Goal: Information Seeking & Learning: Learn about a topic

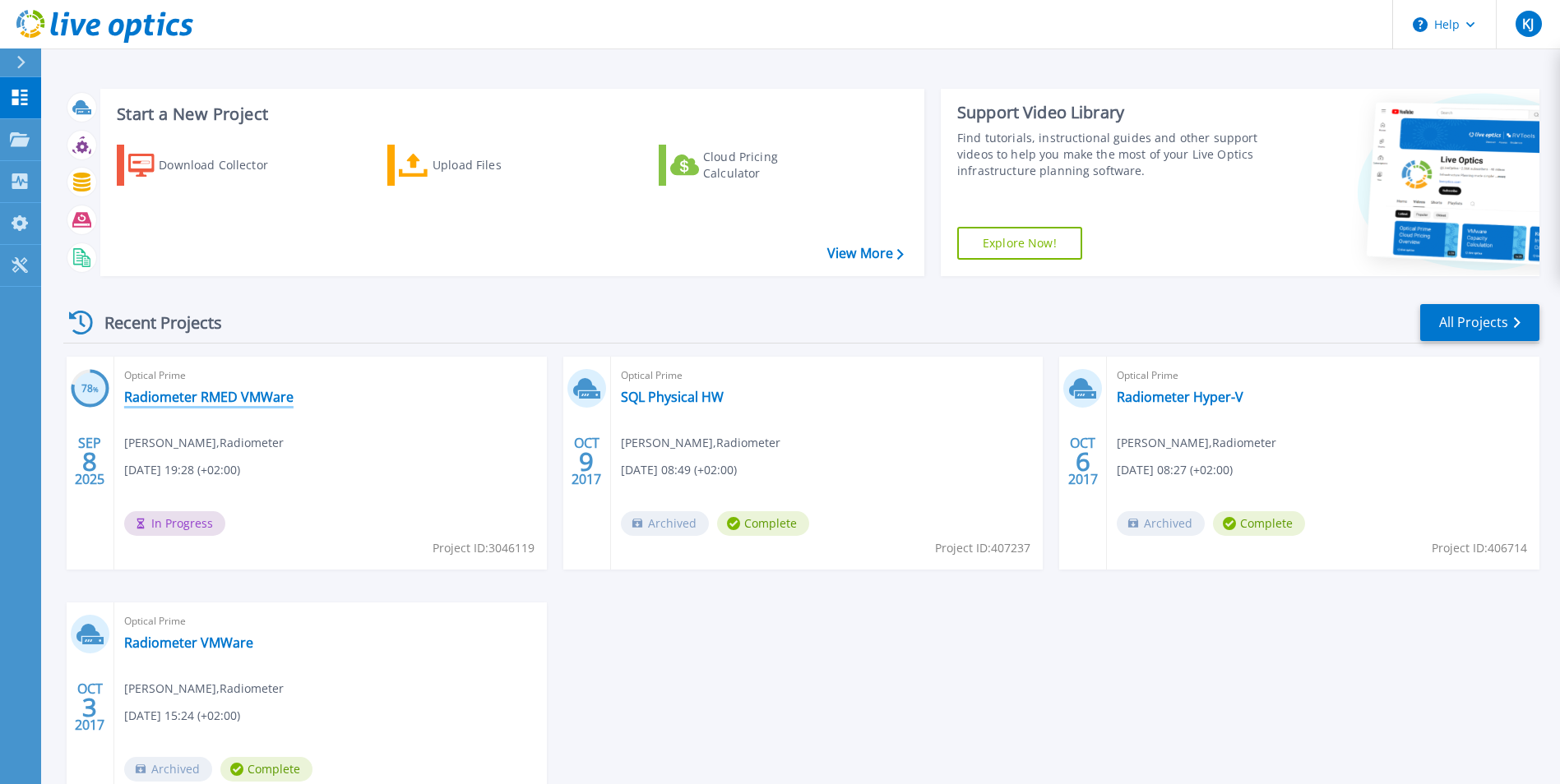
click at [275, 400] on link "Radiometer RMED VMWare" at bounding box center [208, 397] width 169 height 16
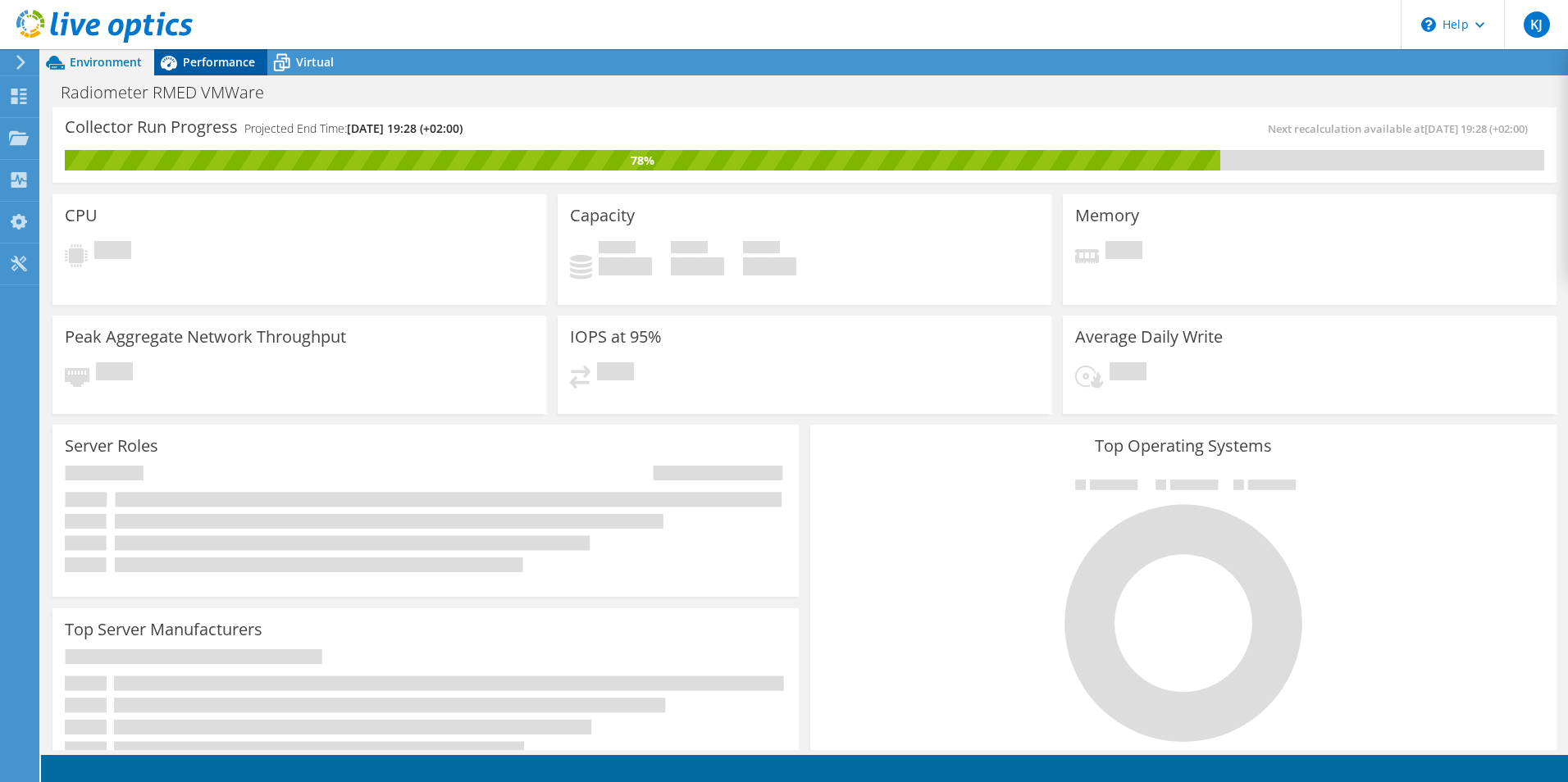
click at [209, 60] on span "Performance" at bounding box center [218, 62] width 72 height 15
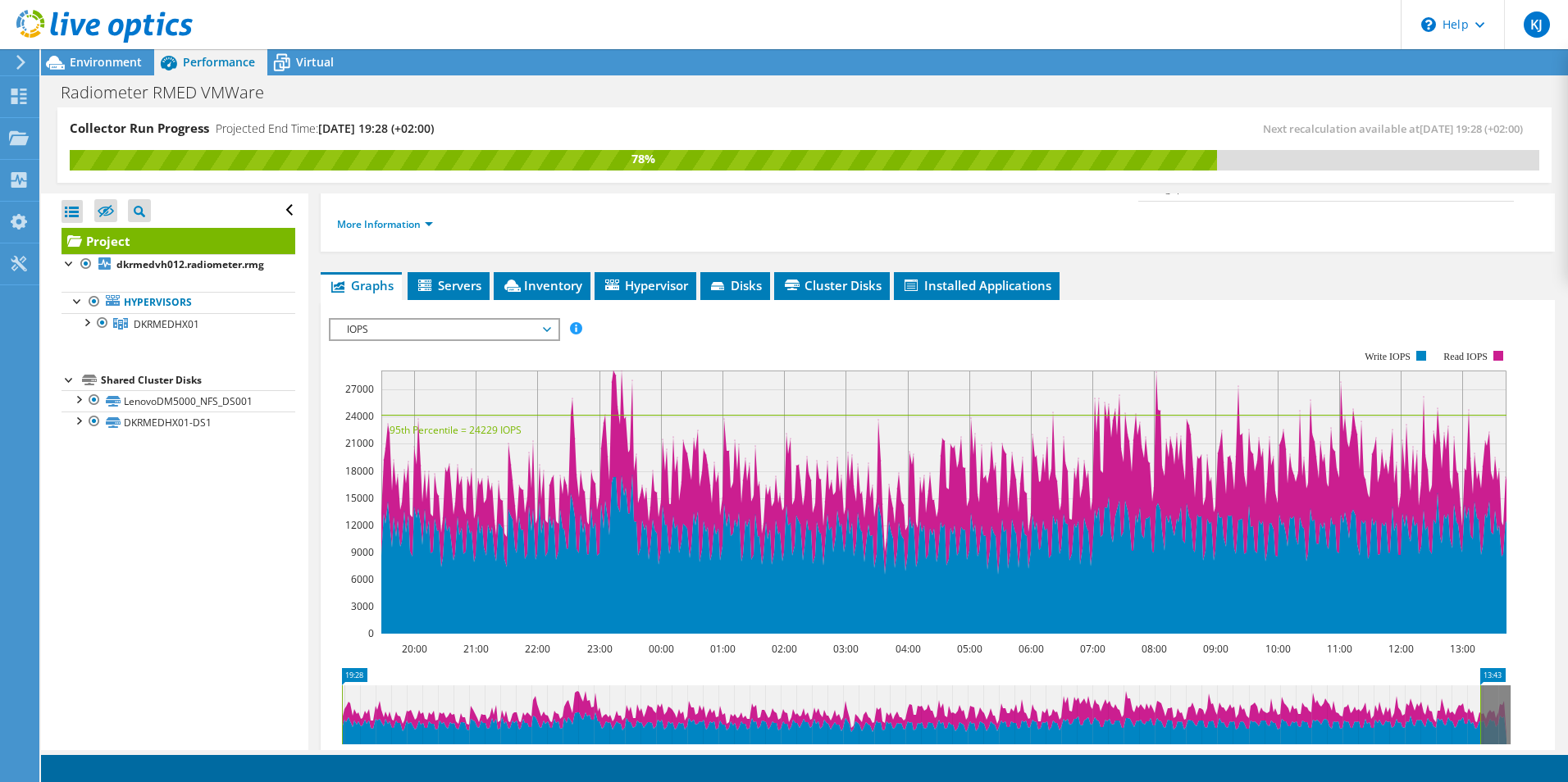
scroll to position [164, 0]
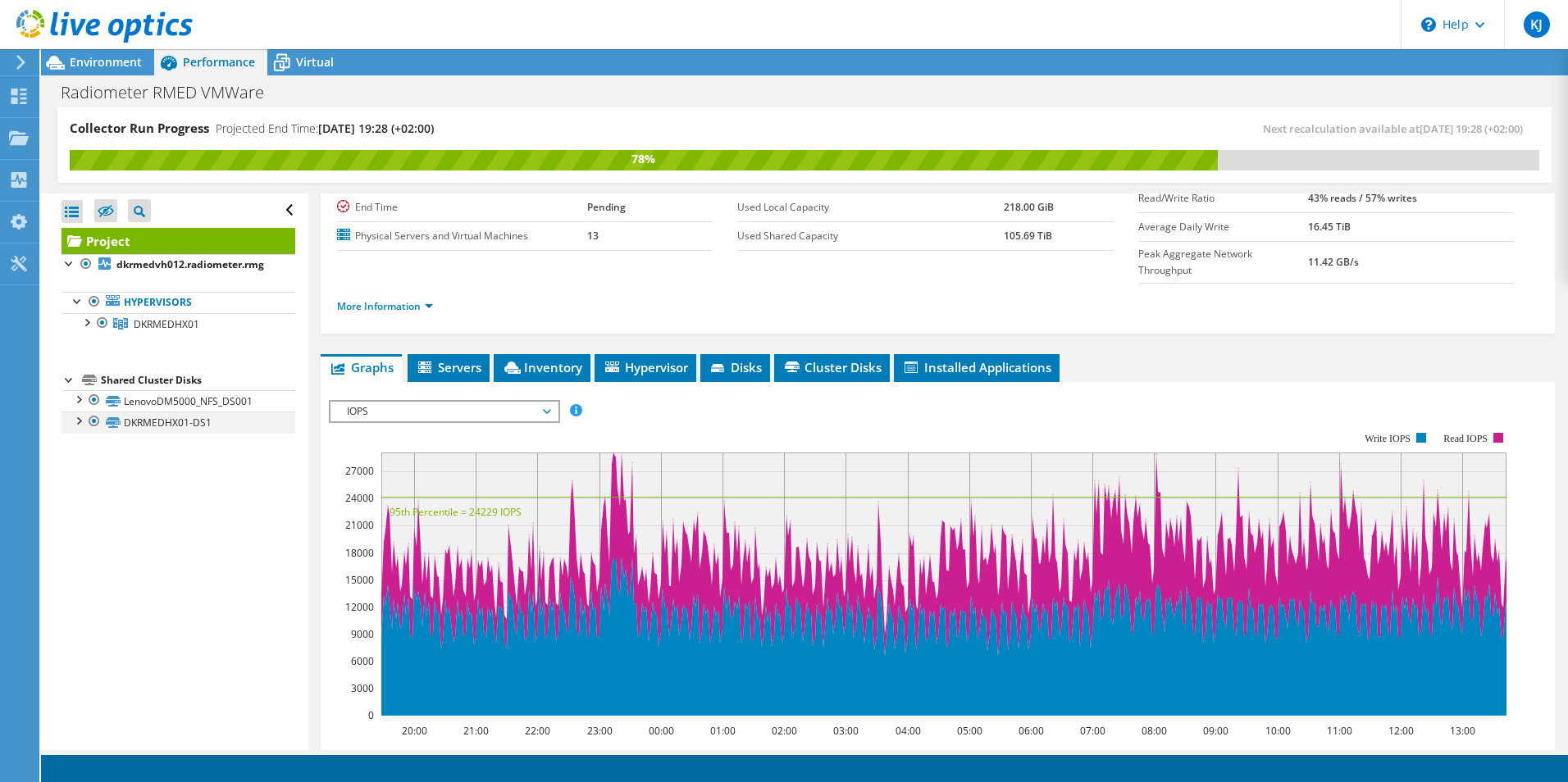
click at [73, 423] on div at bounding box center [77, 419] width 16 height 16
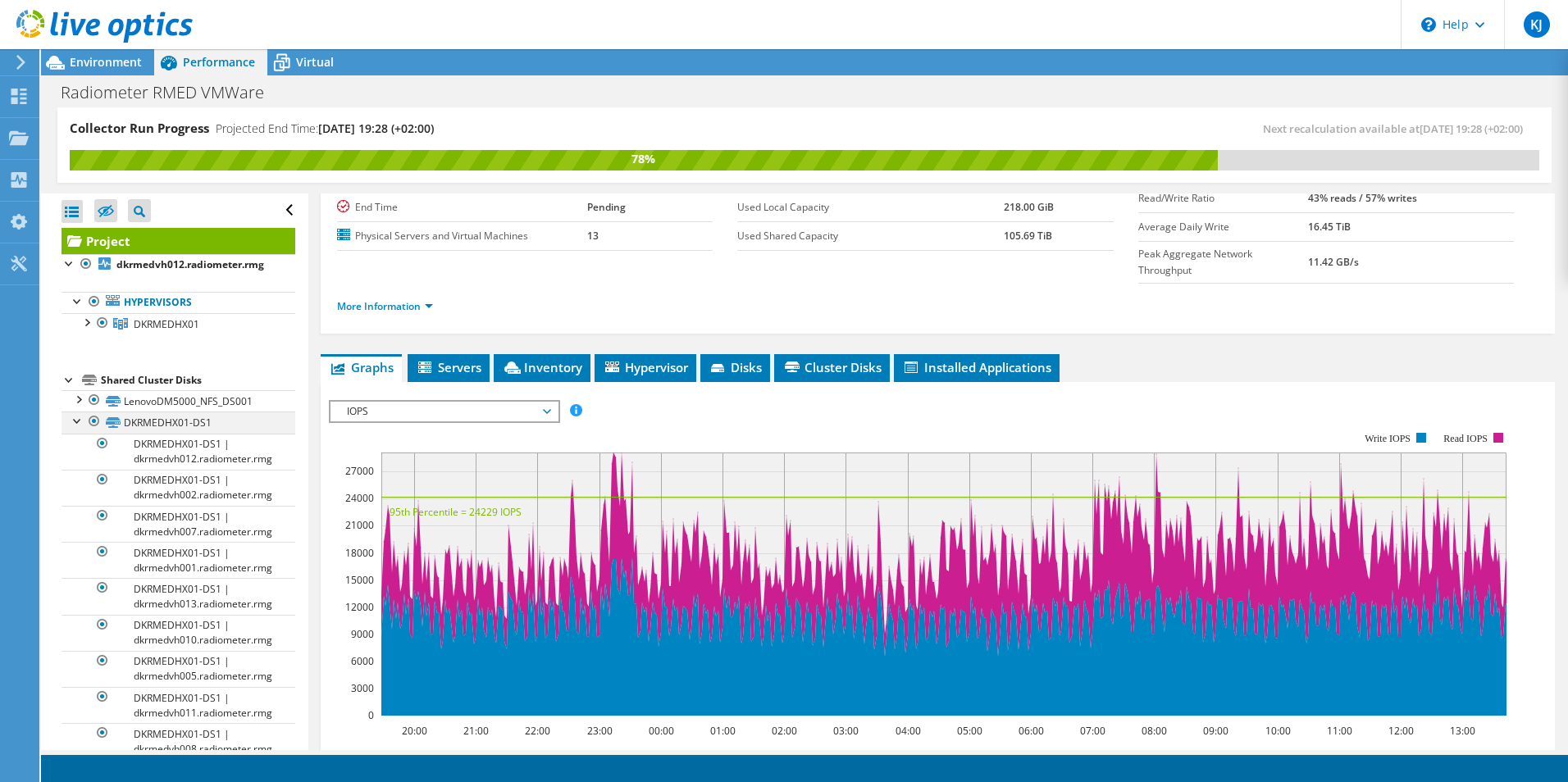
click at [73, 423] on div at bounding box center [77, 419] width 16 height 16
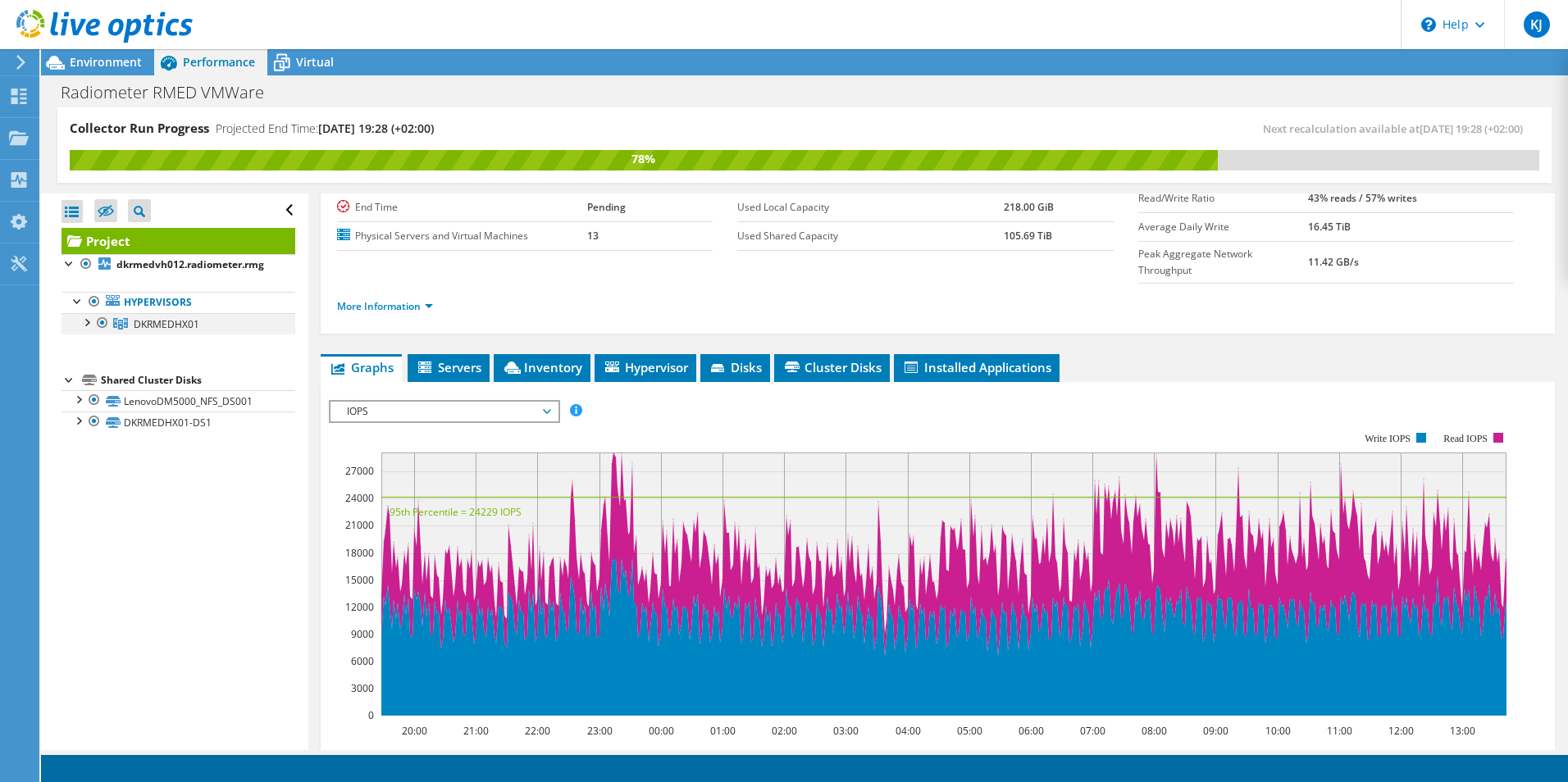
click at [84, 321] on div at bounding box center [86, 321] width 16 height 16
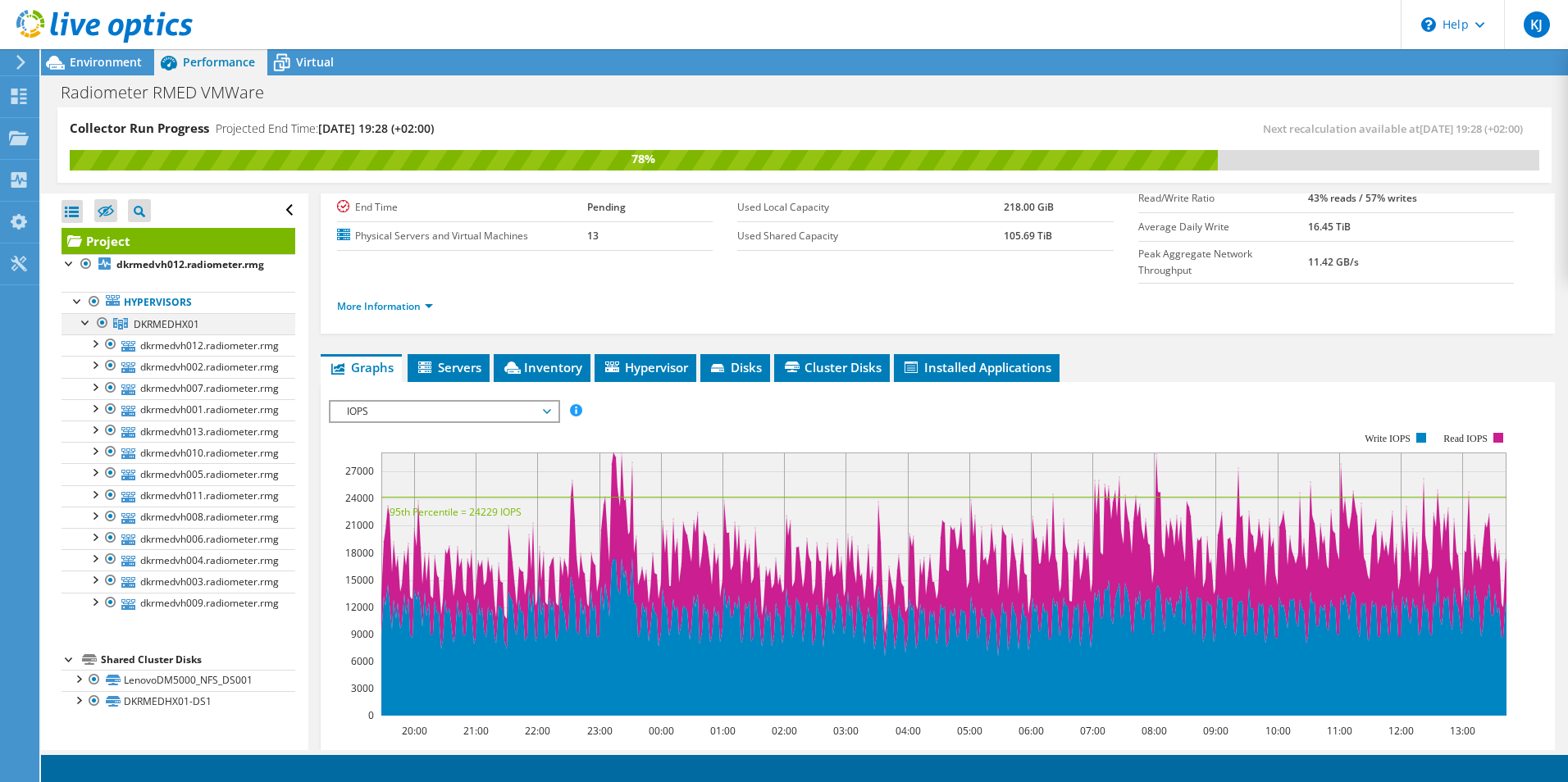
click at [84, 321] on div at bounding box center [86, 321] width 16 height 16
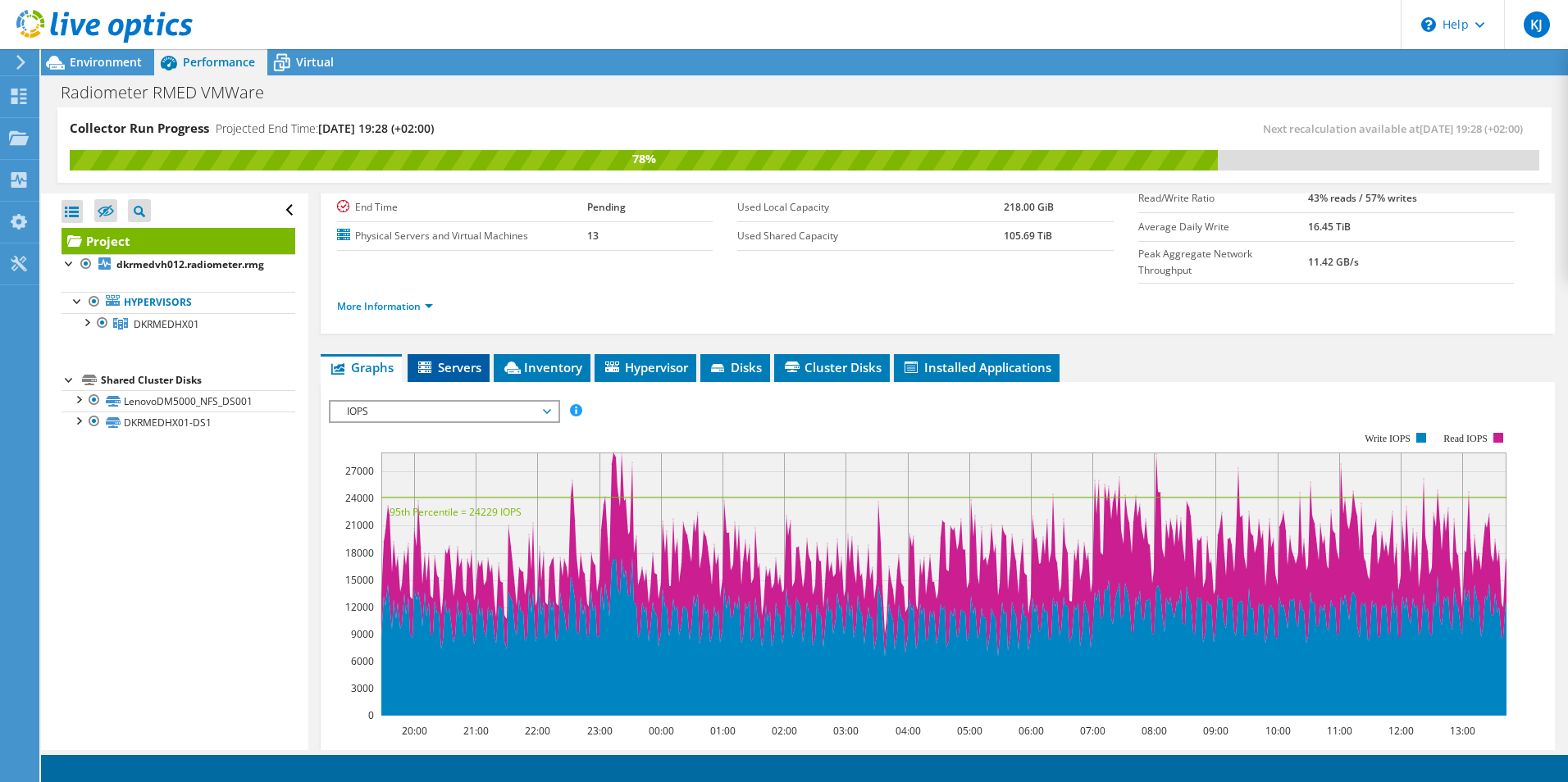
click at [453, 359] on span "Servers" at bounding box center [449, 367] width 66 height 16
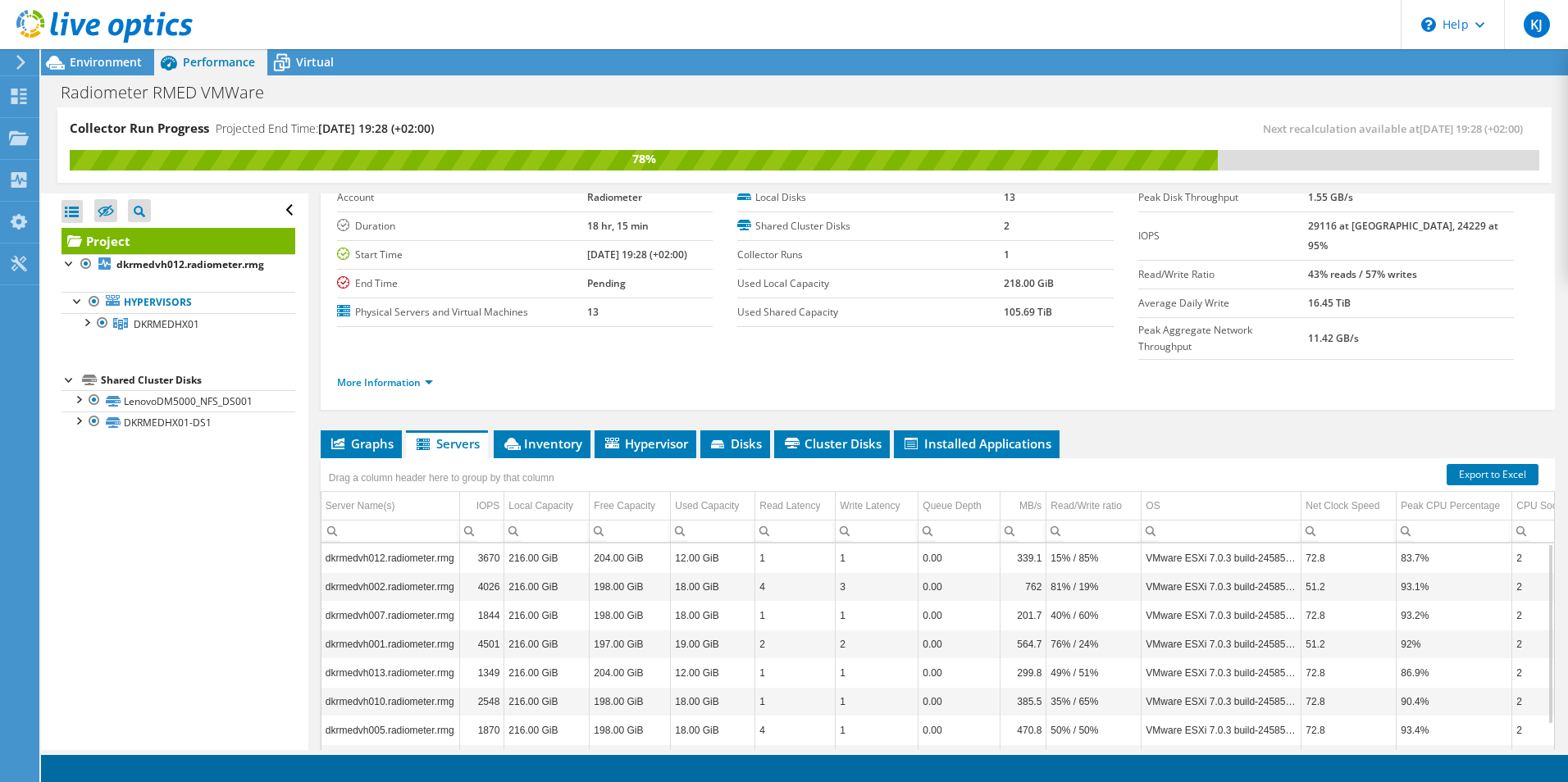
scroll to position [0, 0]
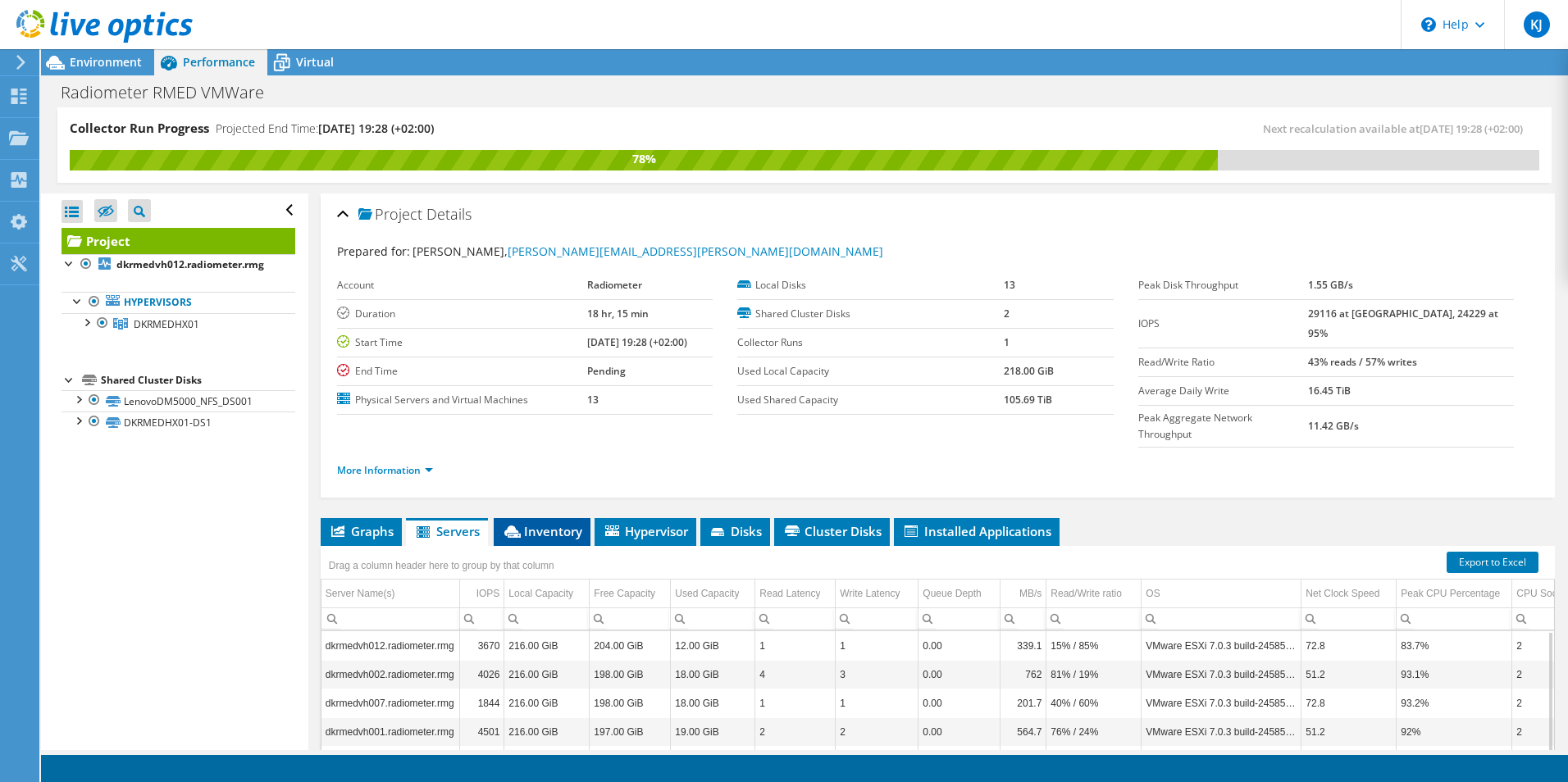
click at [546, 523] on span "Inventory" at bounding box center [542, 531] width 80 height 16
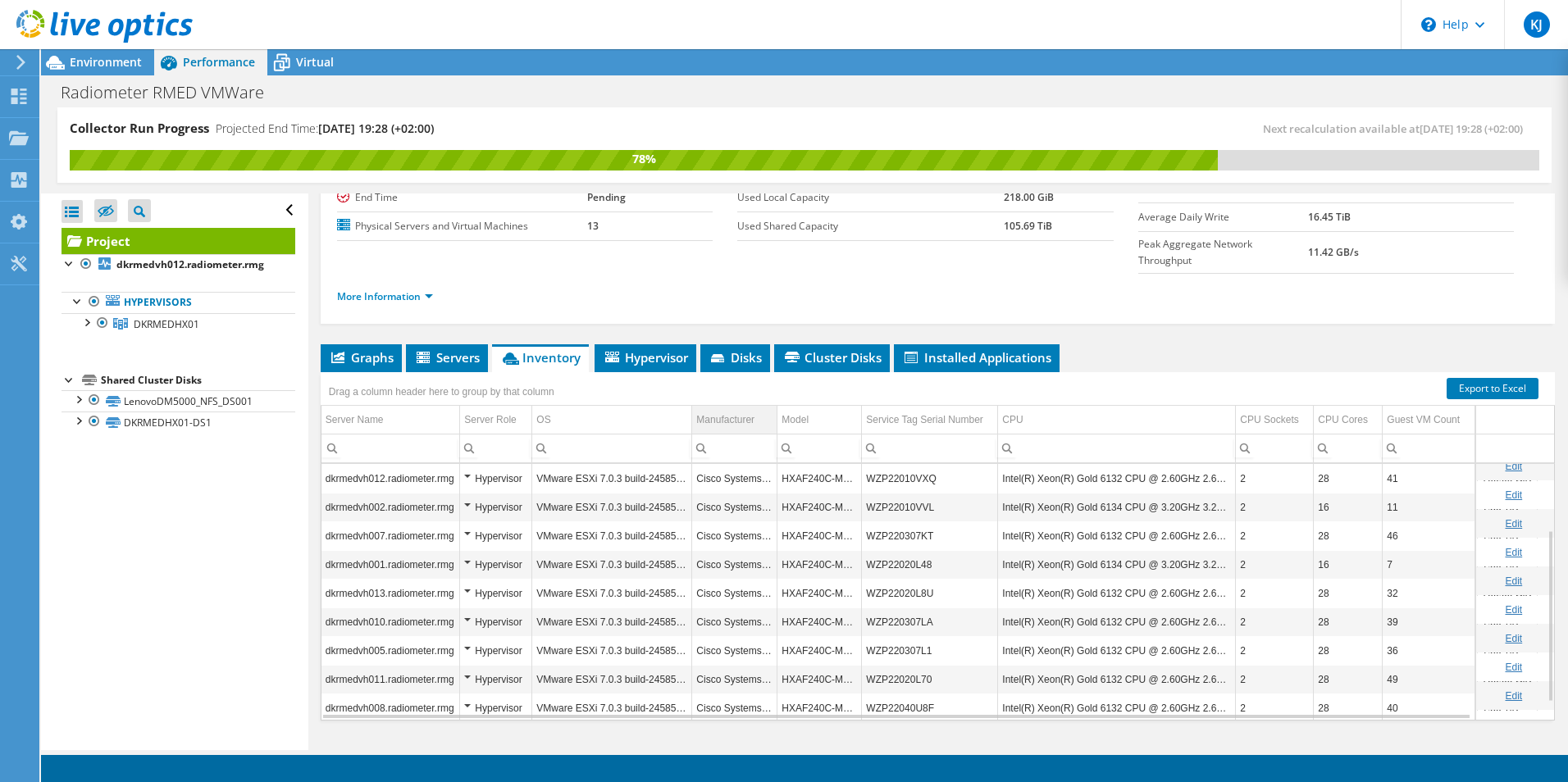
scroll to position [125, 0]
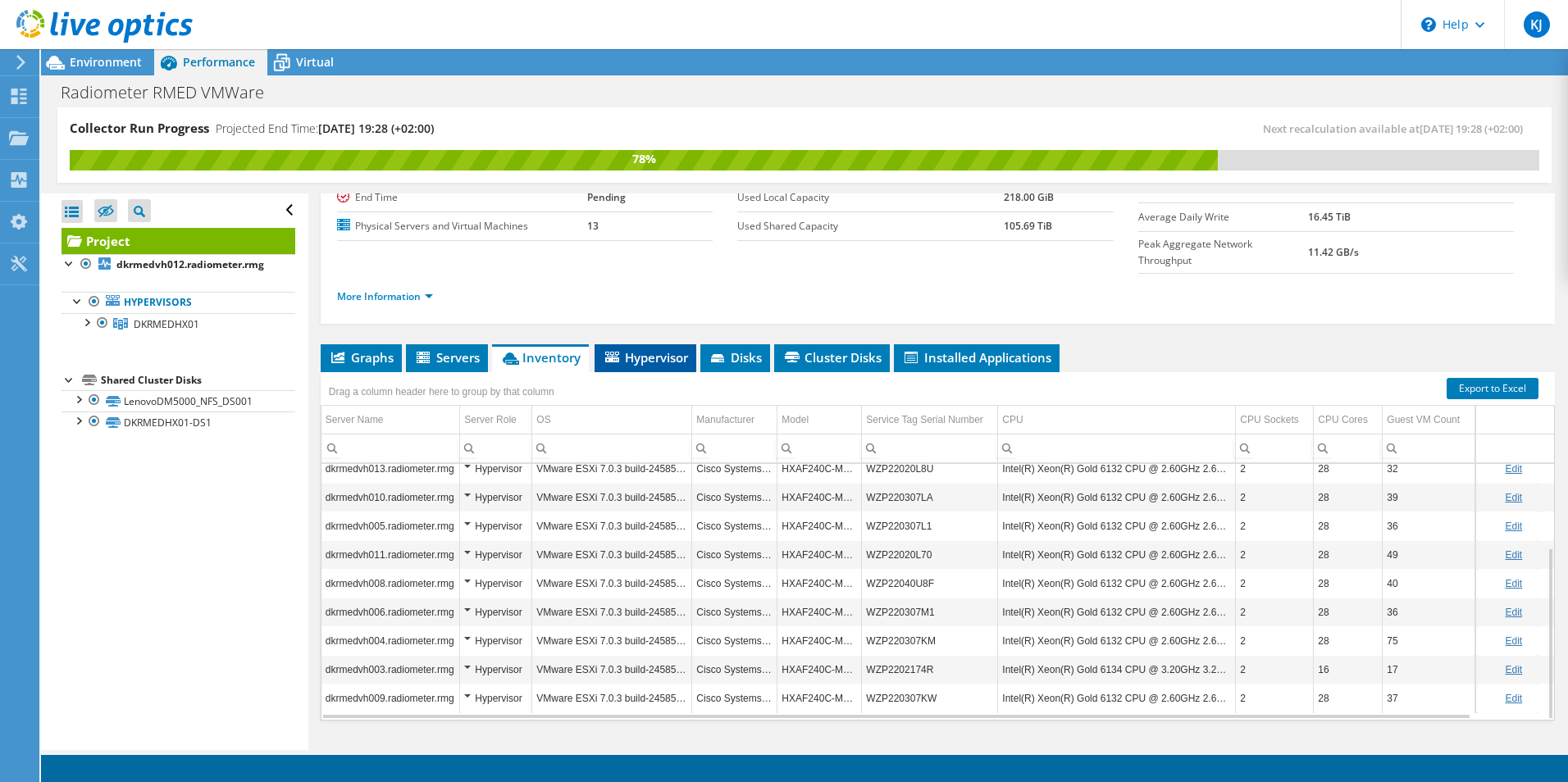
click at [662, 349] on span "Hypervisor" at bounding box center [645, 357] width 85 height 16
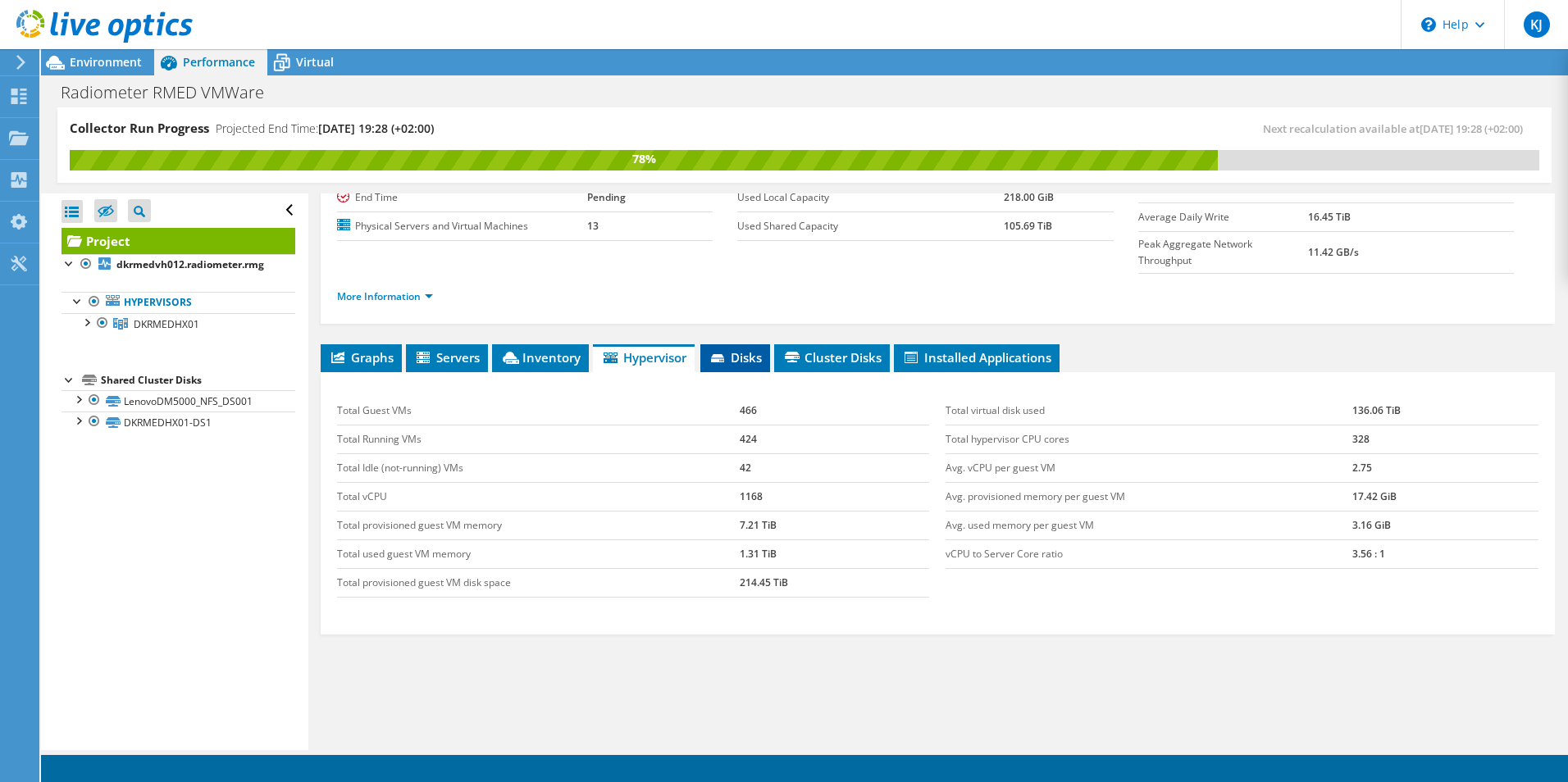
click at [754, 345] on li "Disks" at bounding box center [735, 358] width 70 height 28
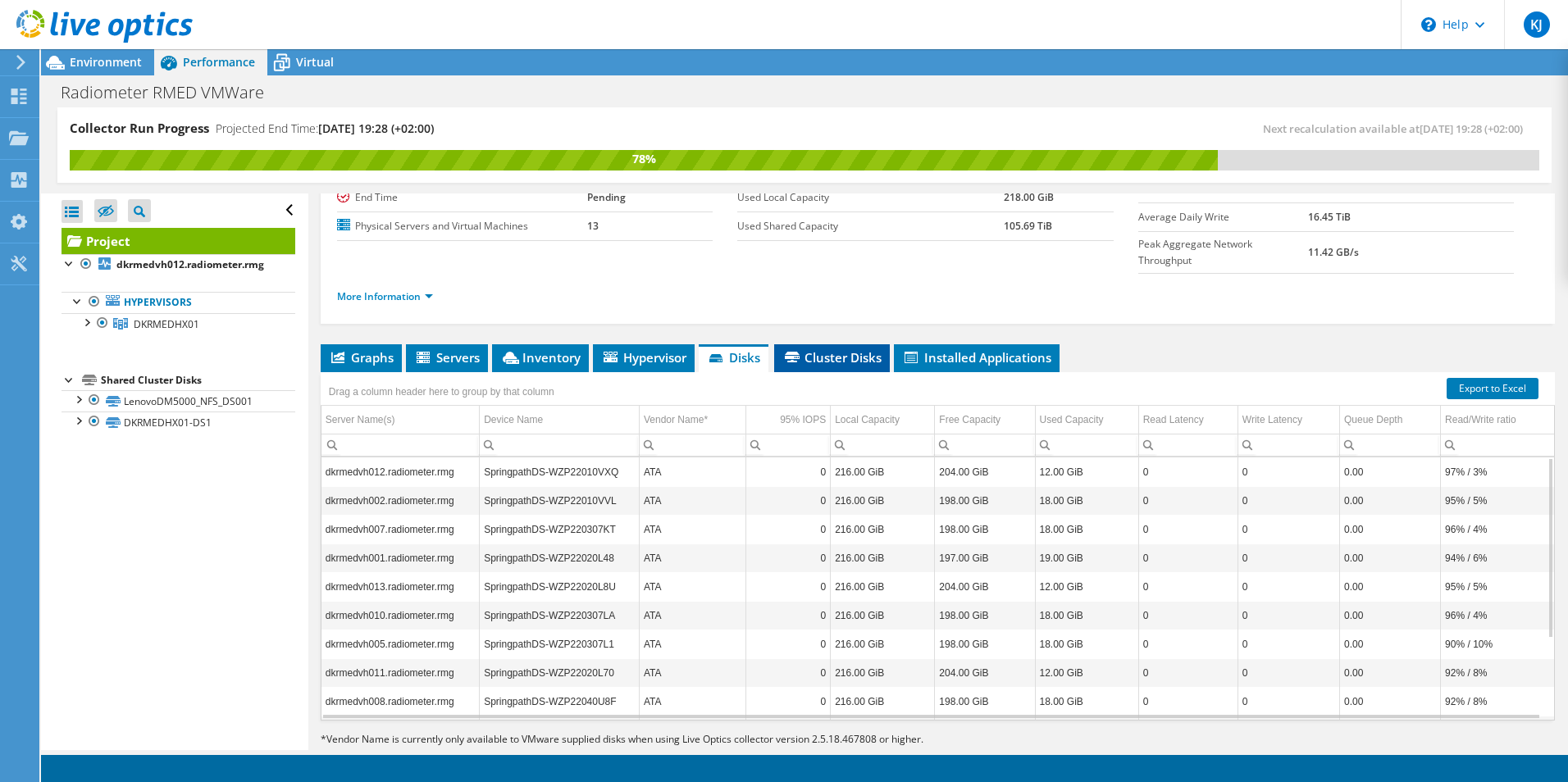
click at [848, 349] on span "Cluster Disks" at bounding box center [831, 357] width 99 height 16
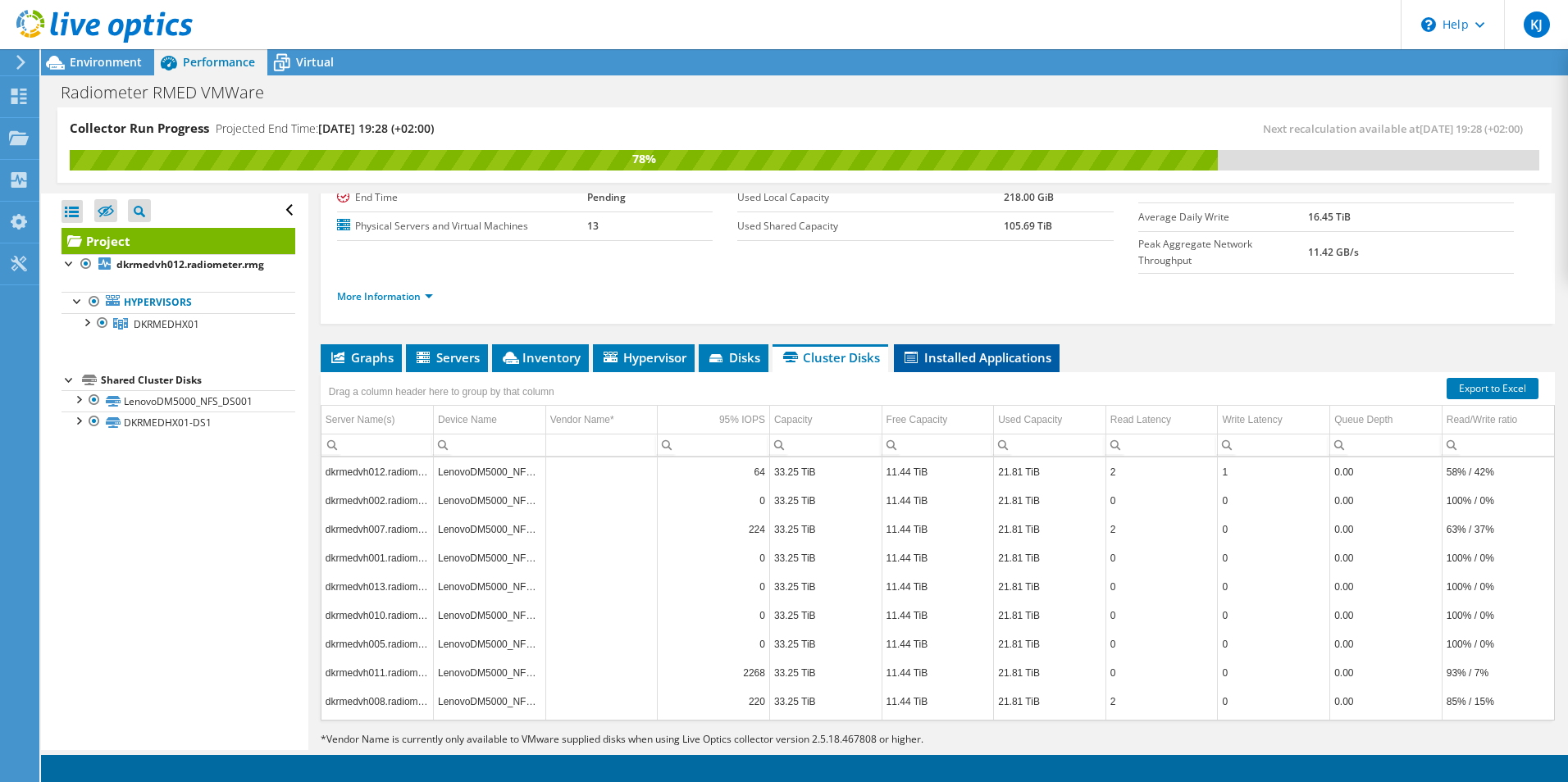
click at [950, 349] on span "Installed Applications" at bounding box center [976, 357] width 150 height 16
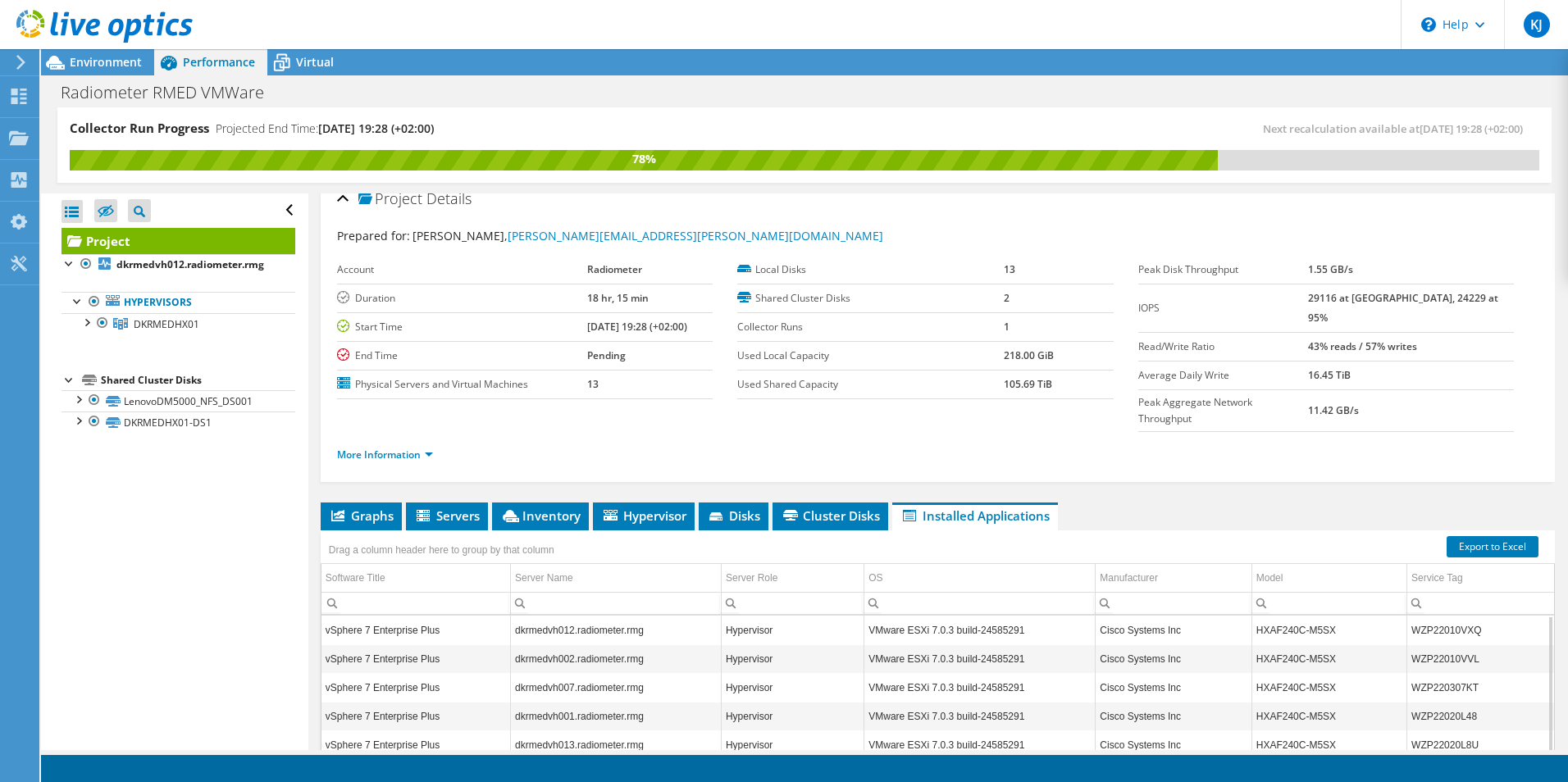
scroll to position [0, 0]
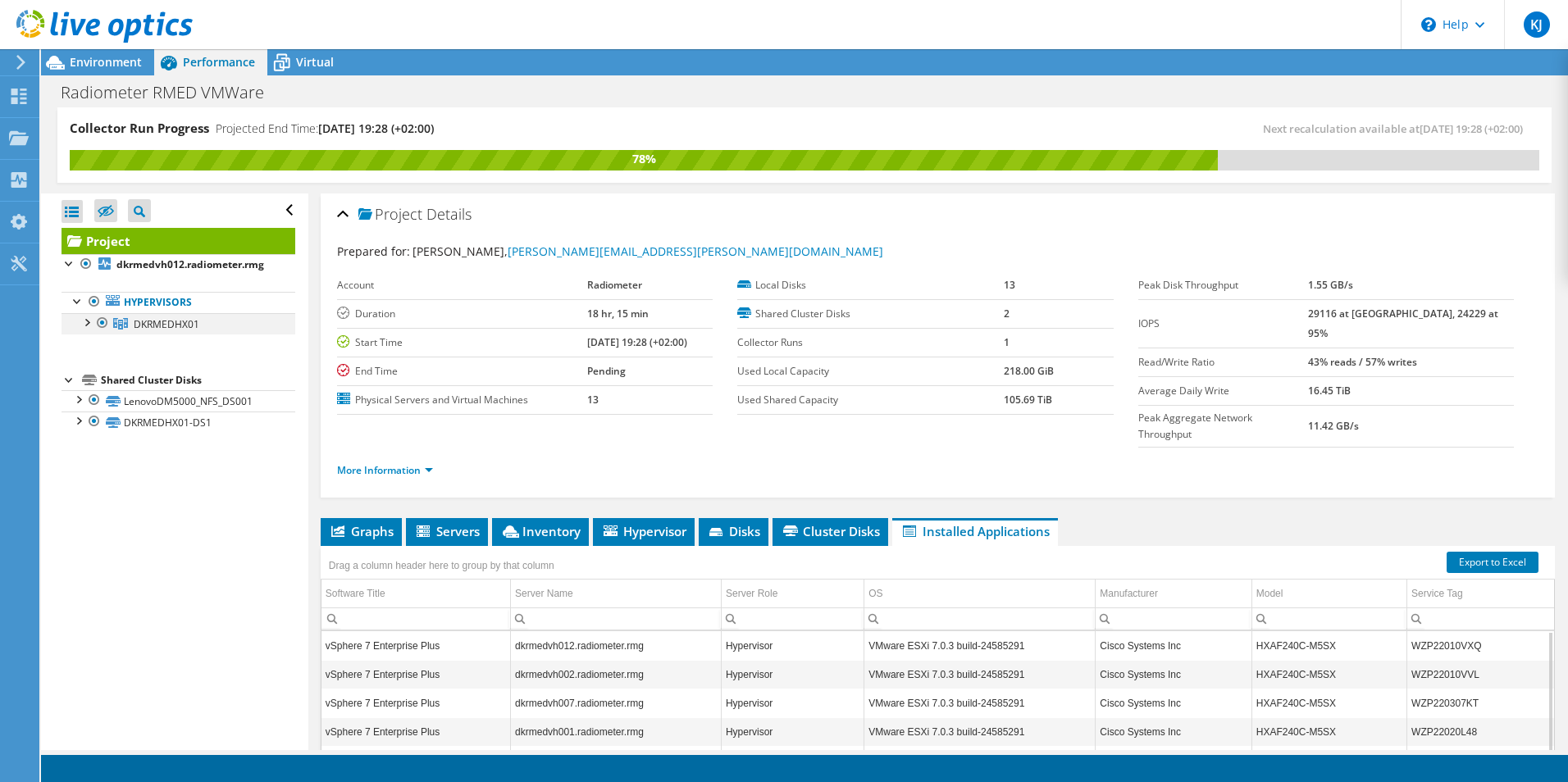
click at [87, 322] on div at bounding box center [86, 321] width 16 height 16
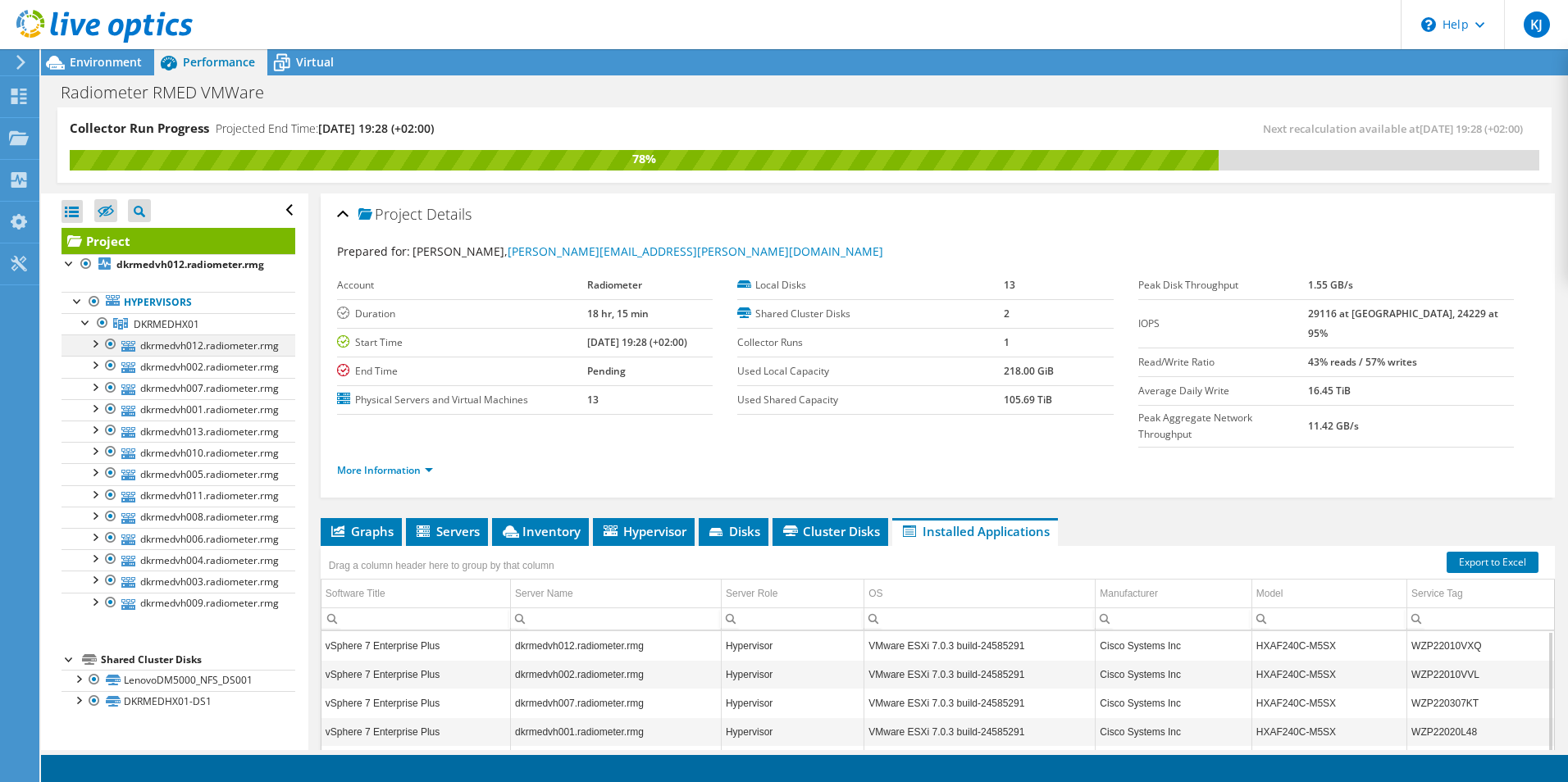
click at [96, 341] on div at bounding box center [94, 343] width 16 height 16
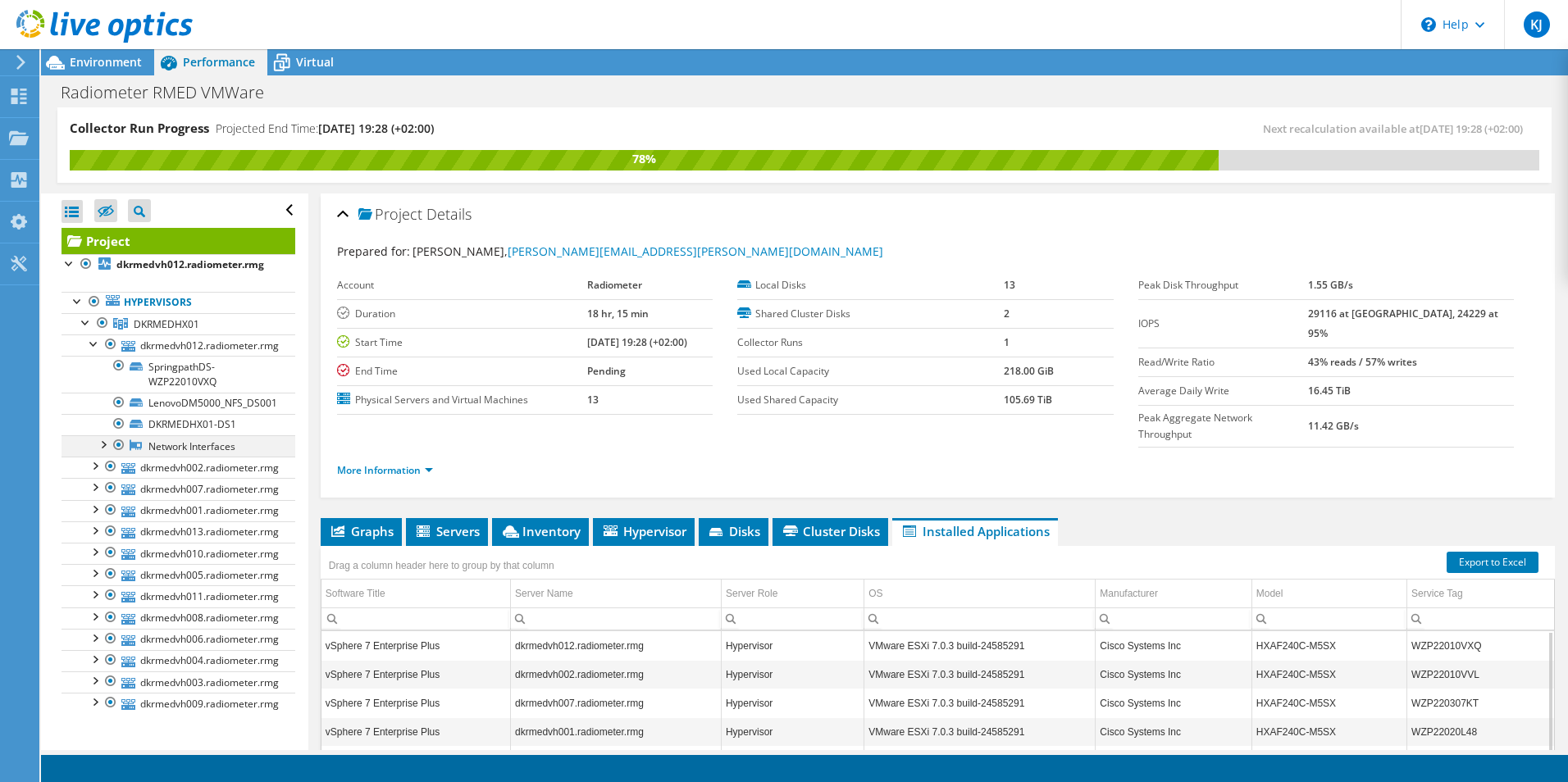
click at [103, 444] on div at bounding box center [102, 443] width 16 height 16
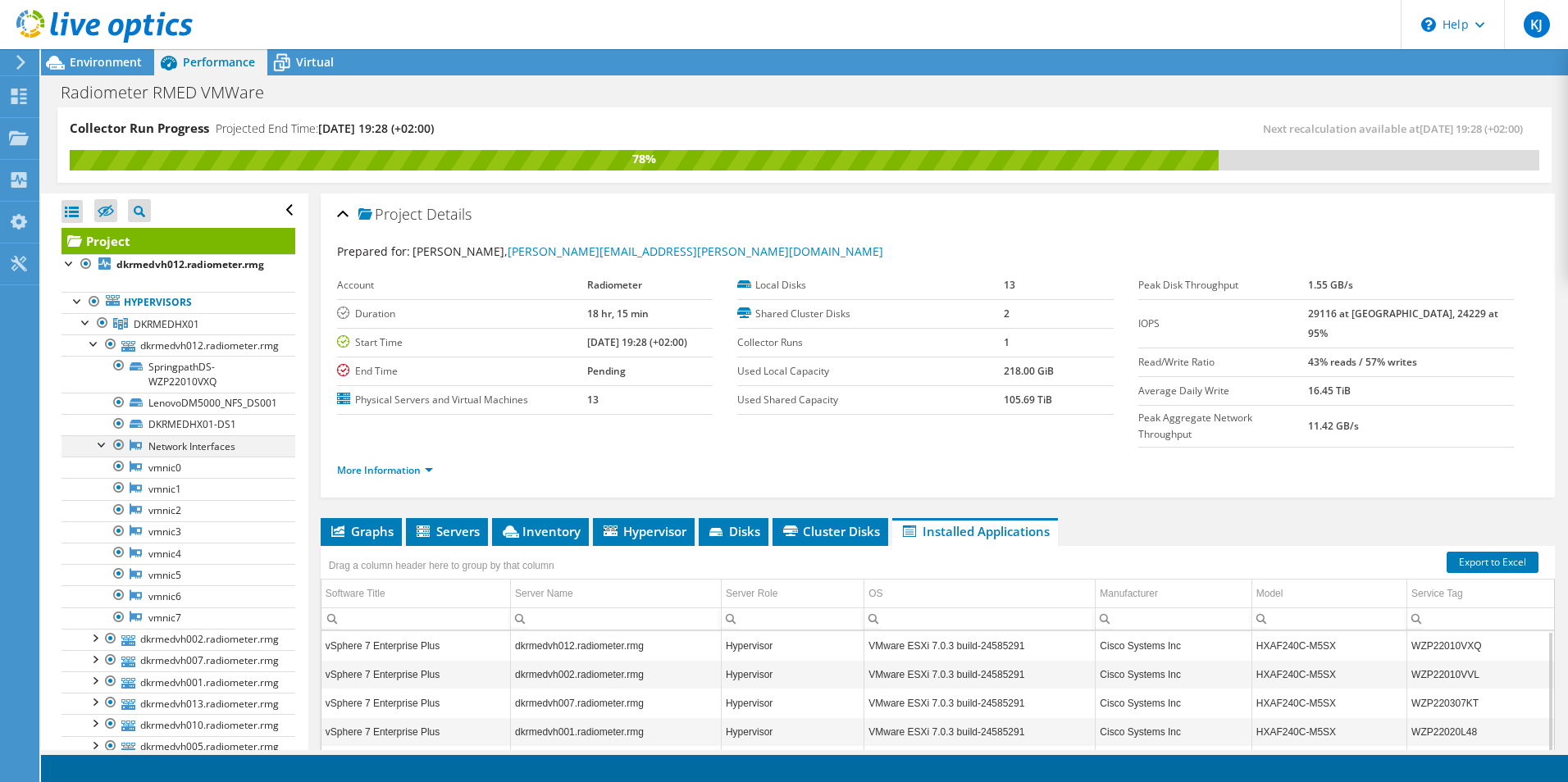
click at [103, 444] on div at bounding box center [102, 443] width 16 height 16
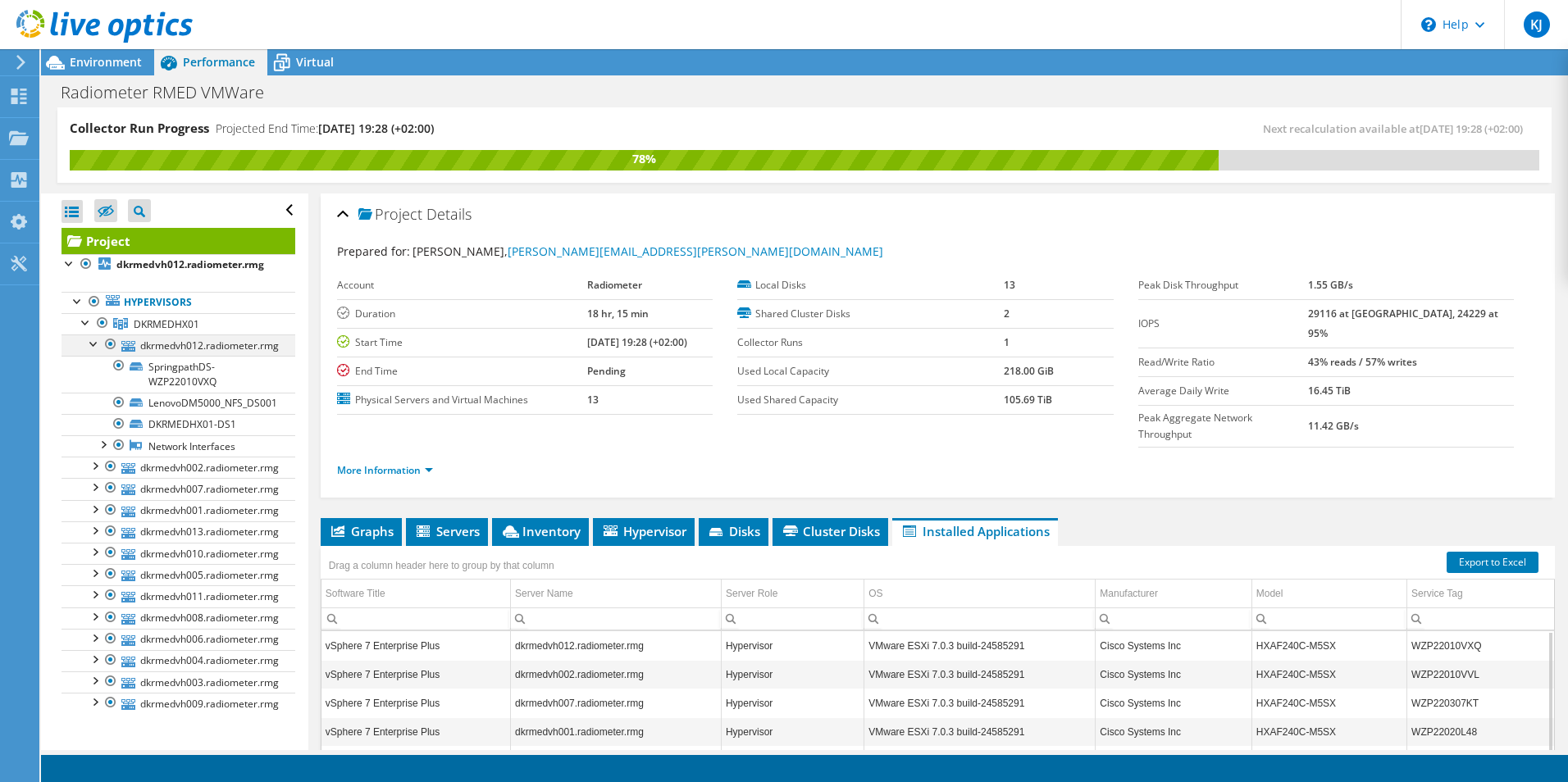
click at [96, 346] on div at bounding box center [94, 343] width 16 height 16
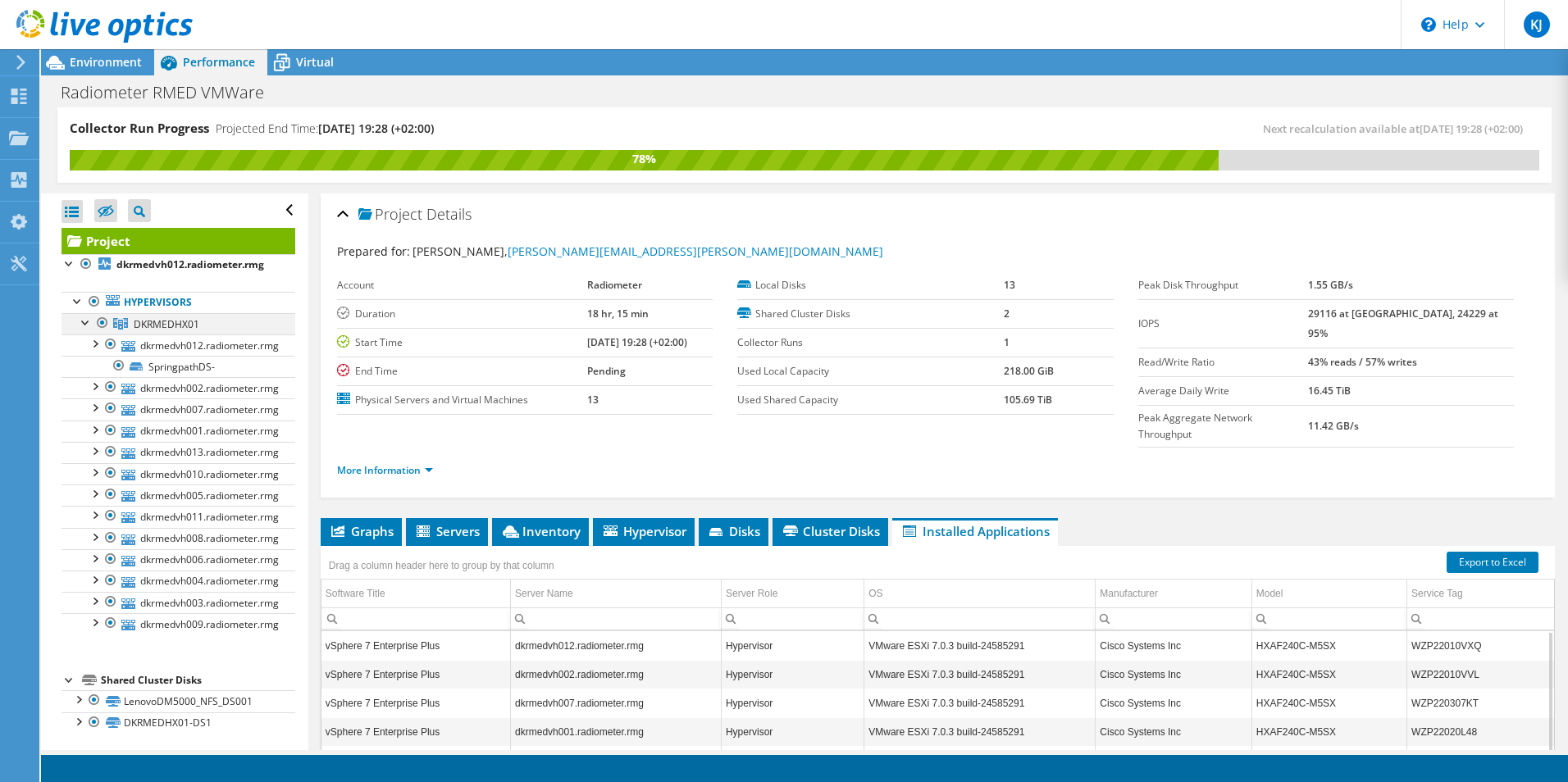
click at [82, 327] on div at bounding box center [86, 321] width 16 height 16
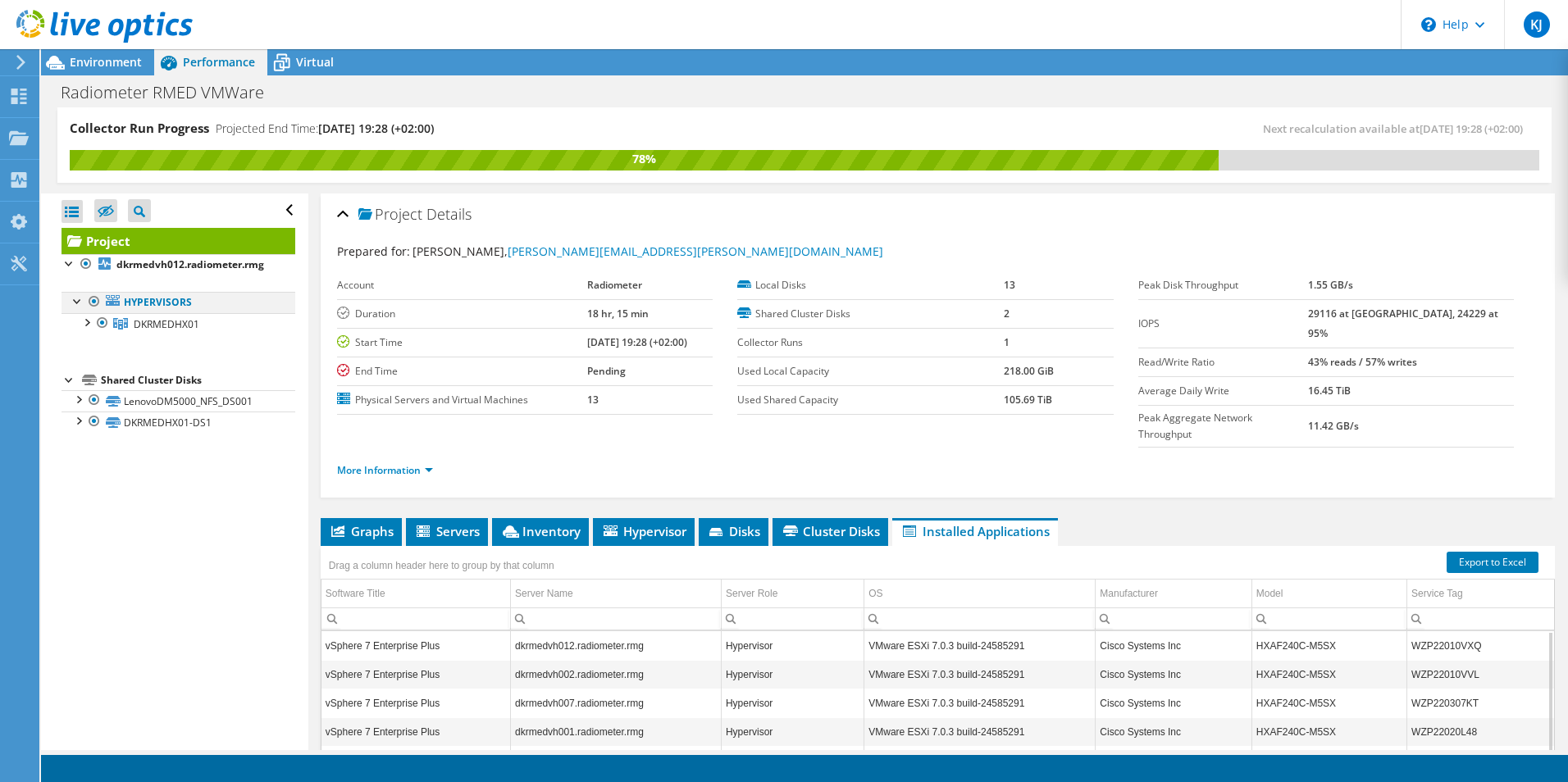
click at [71, 302] on div at bounding box center [77, 299] width 16 height 16
click at [119, 472] on div "Open All Close All Hide Excluded Nodes Project Tree Filter" at bounding box center [174, 471] width 266 height 557
click at [68, 356] on div at bounding box center [70, 357] width 16 height 16
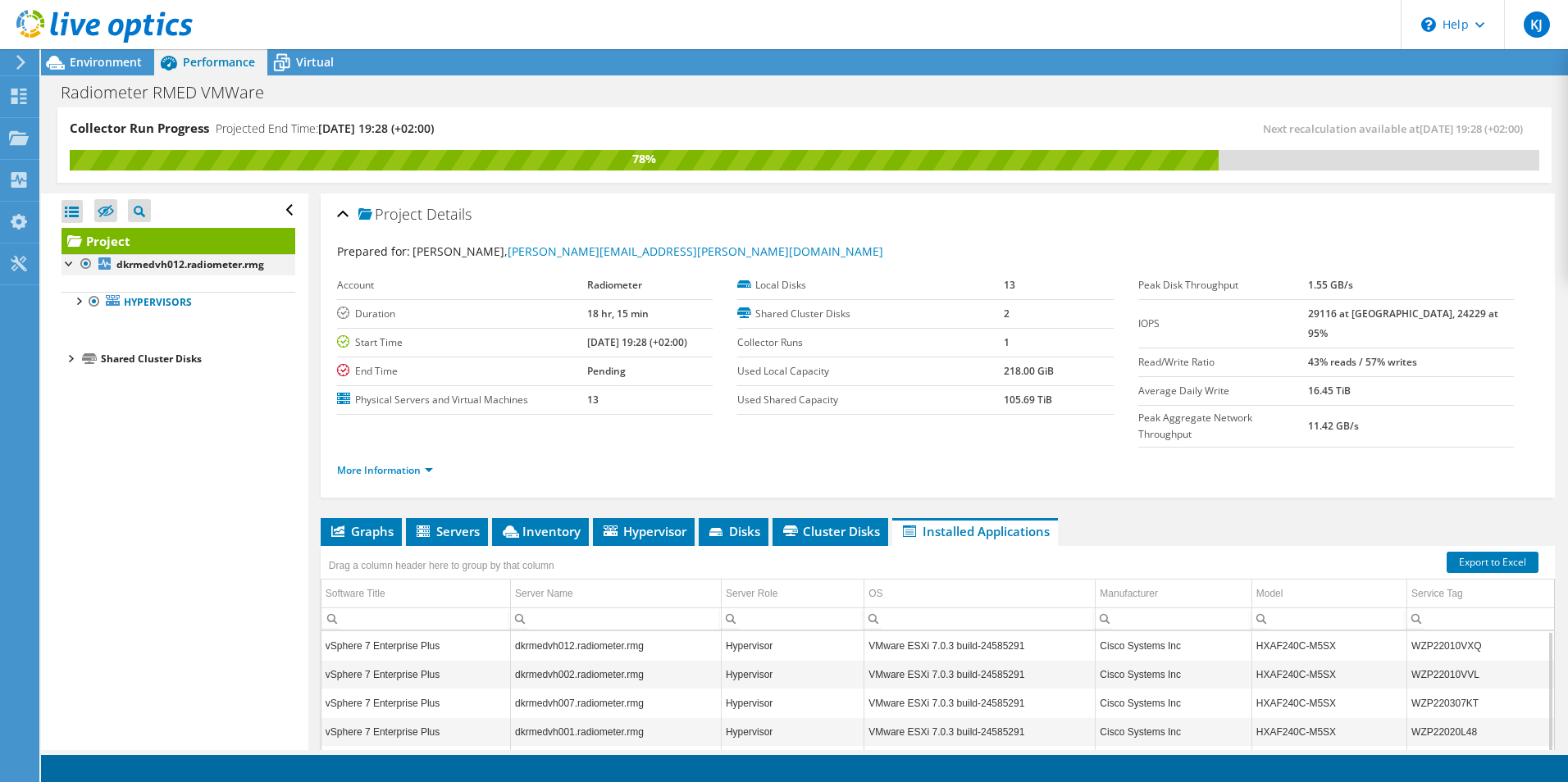
click at [68, 256] on div at bounding box center [70, 262] width 16 height 16
click at [688, 455] on div "More Information" at bounding box center [938, 471] width 1201 height 46
click at [296, 60] on span "Virtual" at bounding box center [315, 62] width 38 height 15
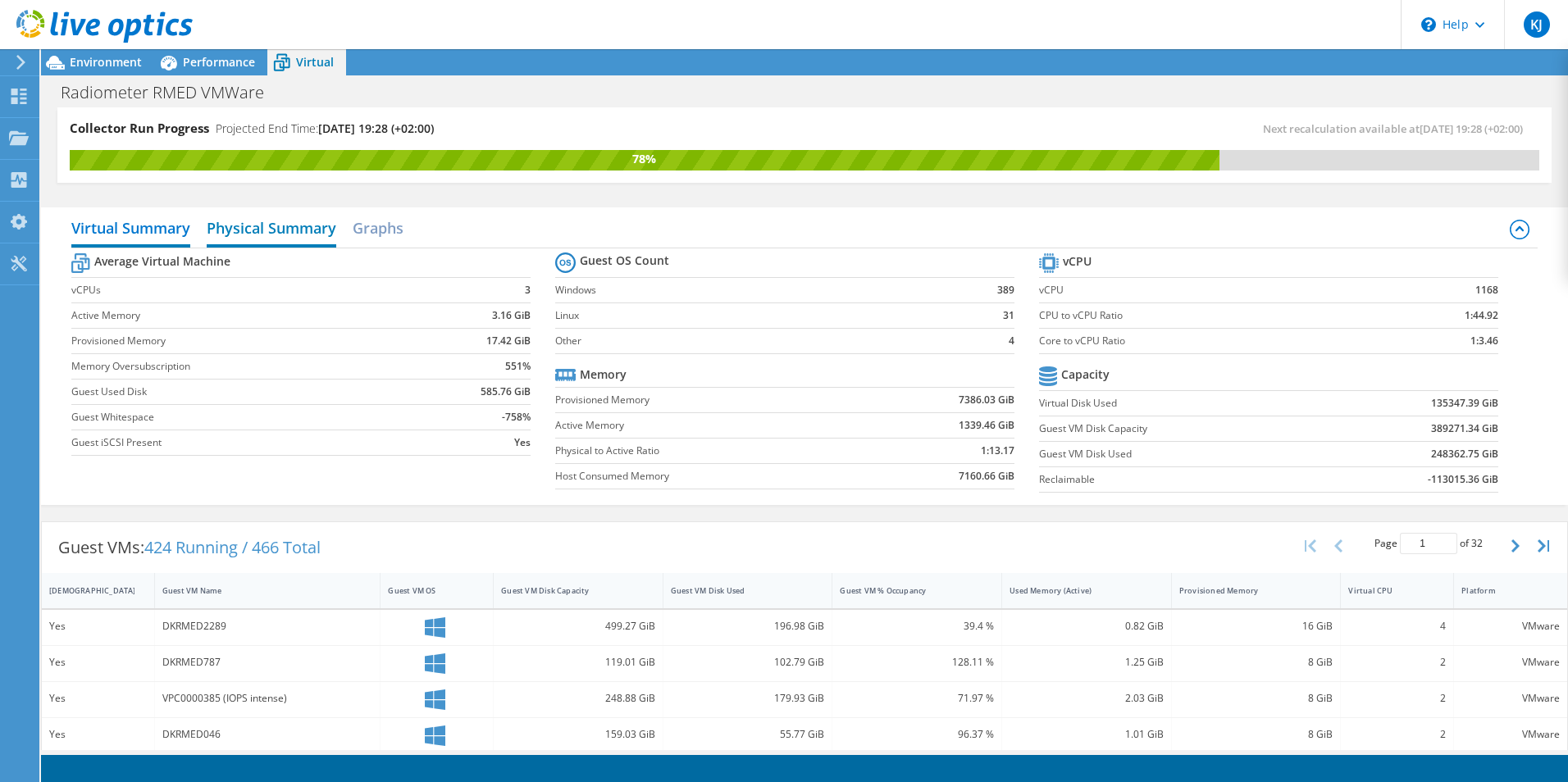
click at [275, 234] on h2 "Physical Summary" at bounding box center [271, 229] width 129 height 36
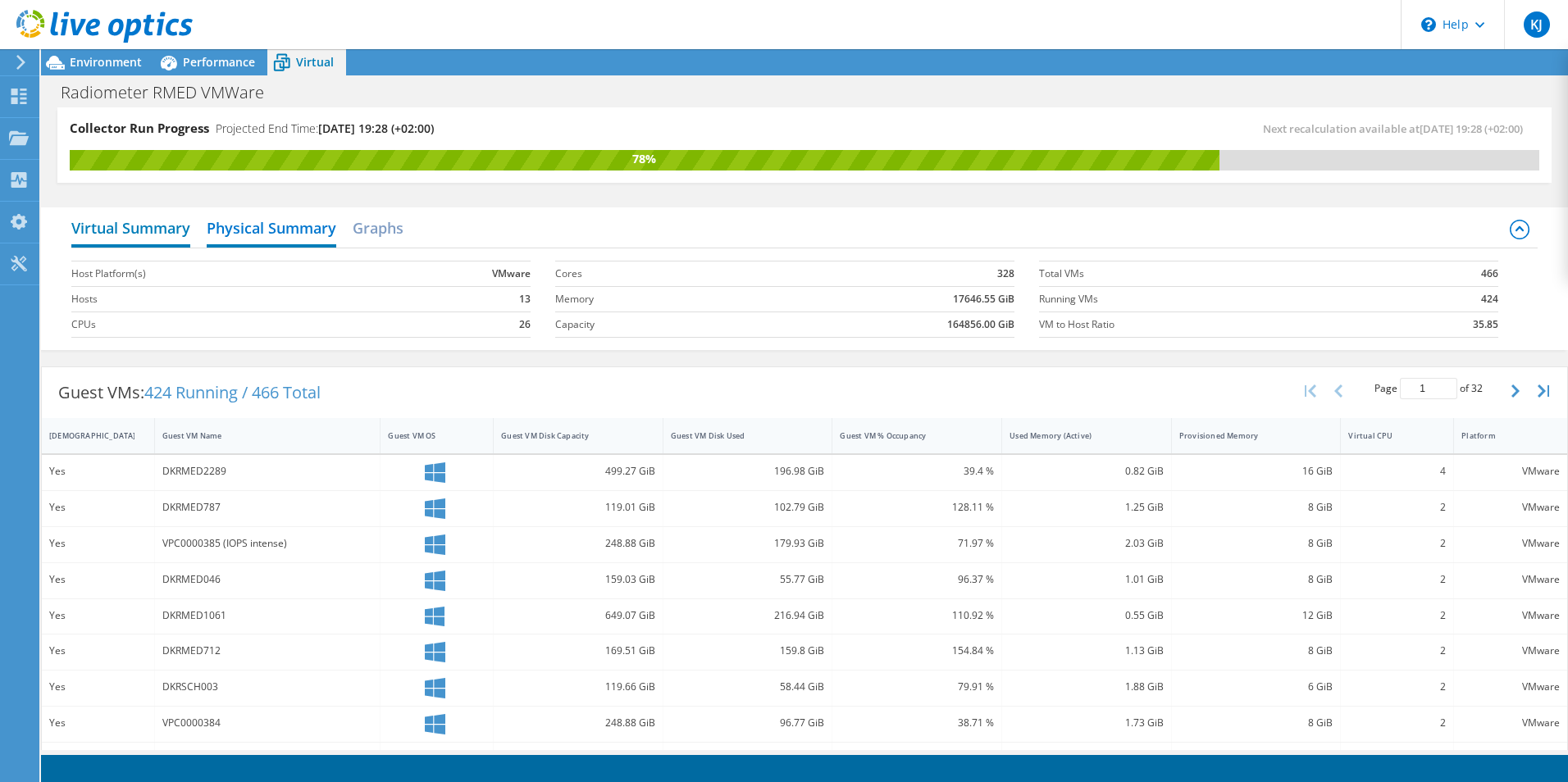
click at [133, 232] on h2 "Virtual Summary" at bounding box center [130, 229] width 119 height 36
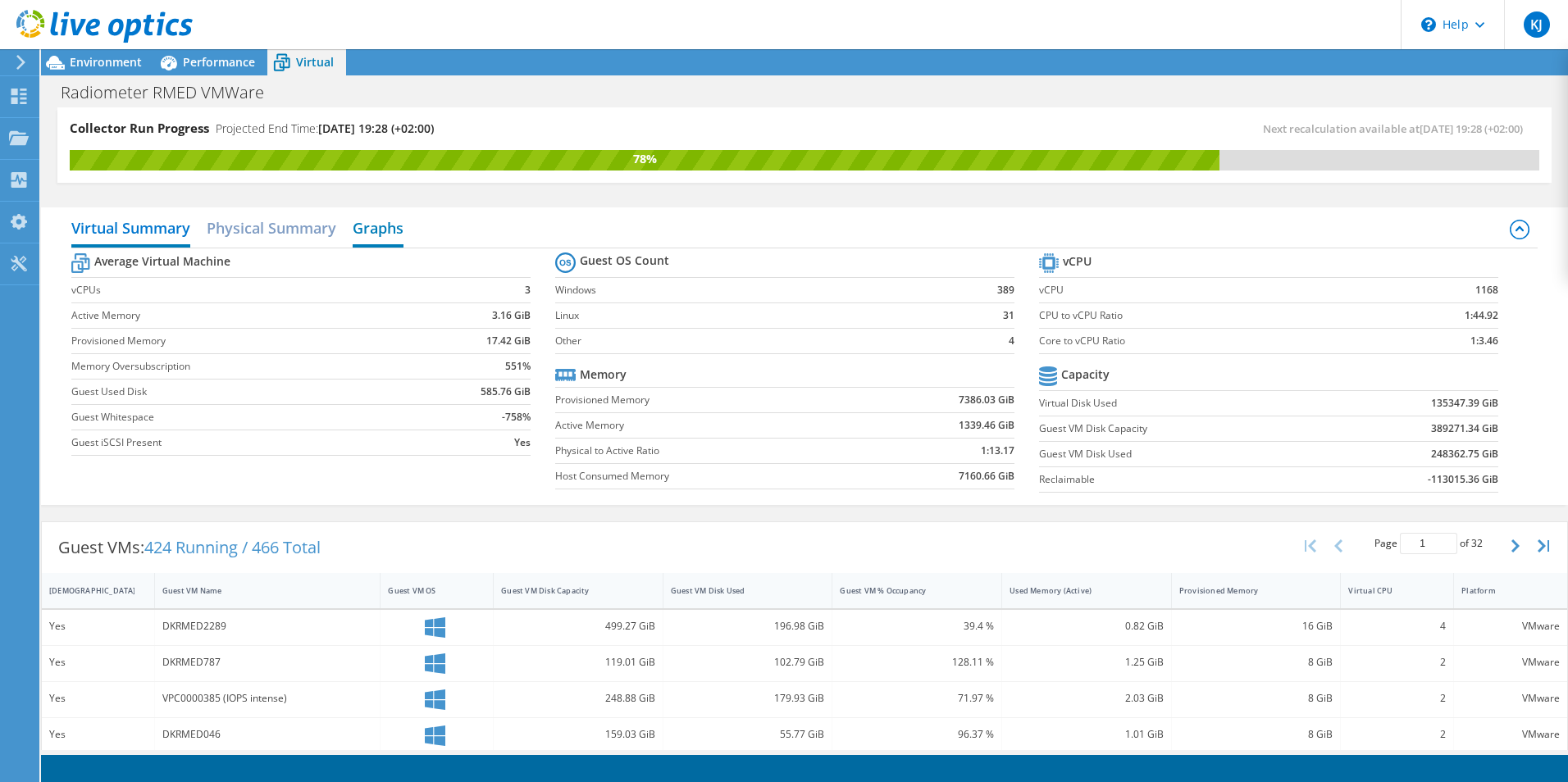
click at [389, 234] on h2 "Graphs" at bounding box center [378, 229] width 51 height 36
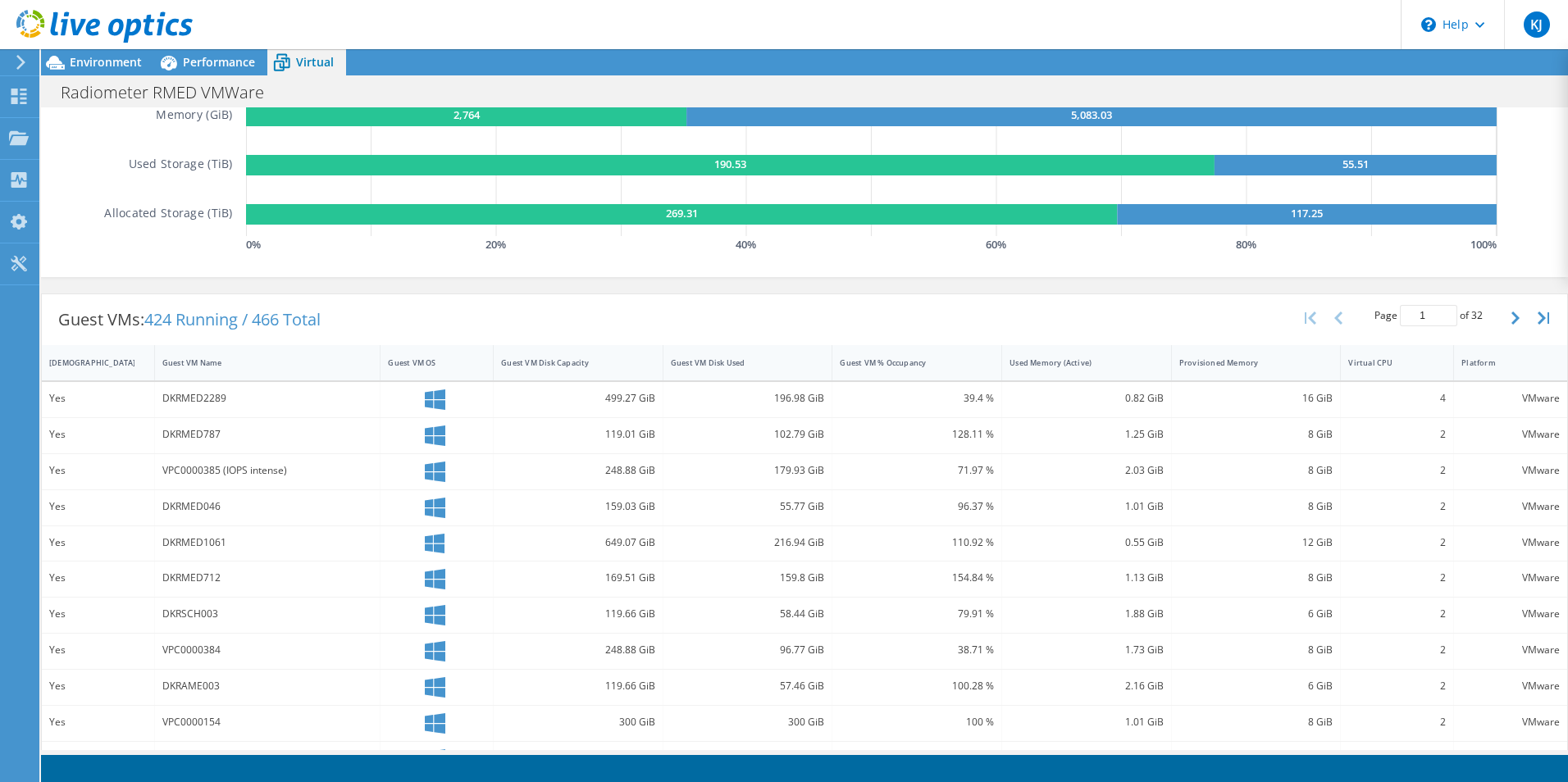
scroll to position [328, 0]
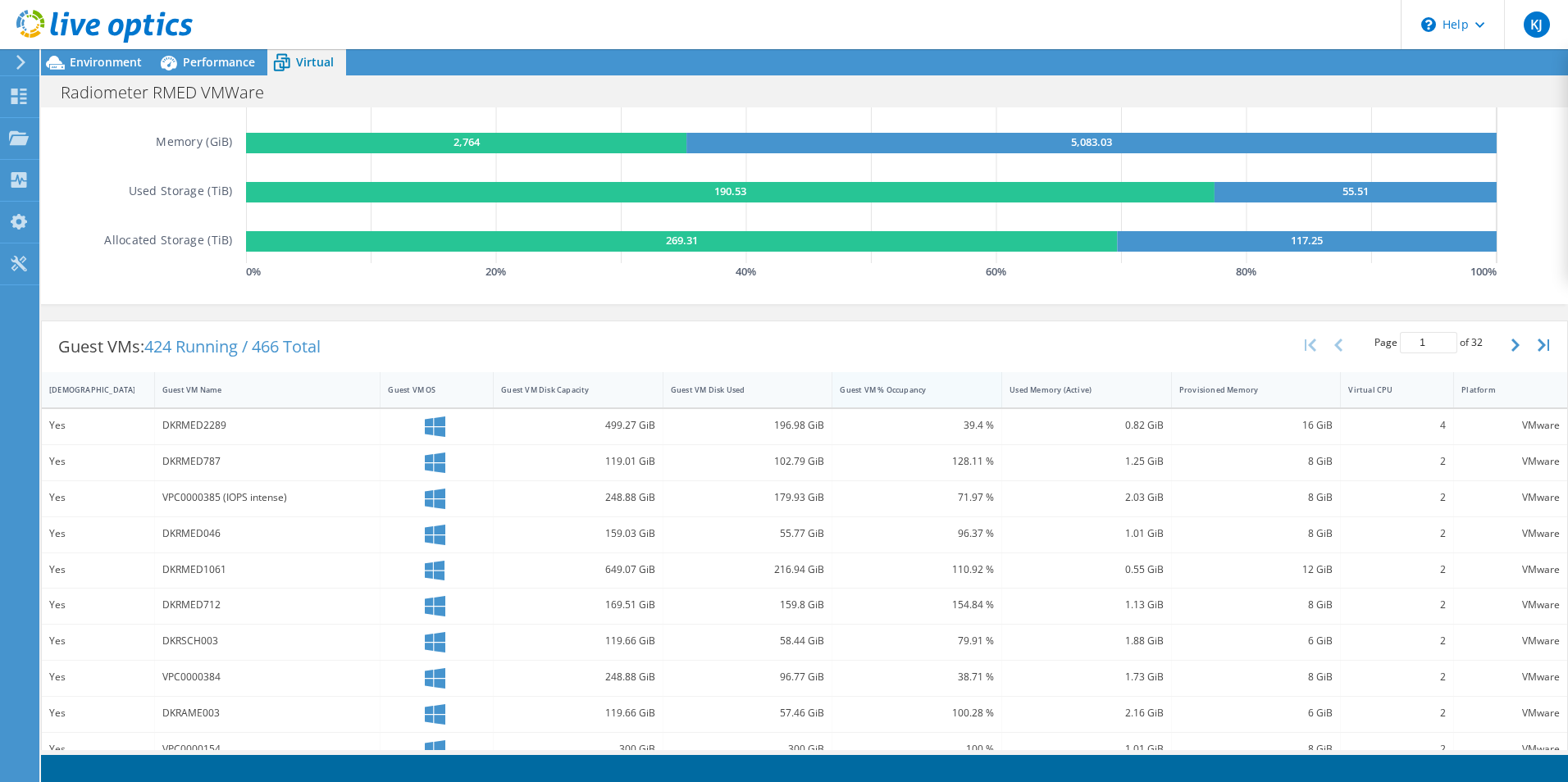
click at [904, 395] on div "Guest VM % Occupancy" at bounding box center [907, 389] width 134 height 11
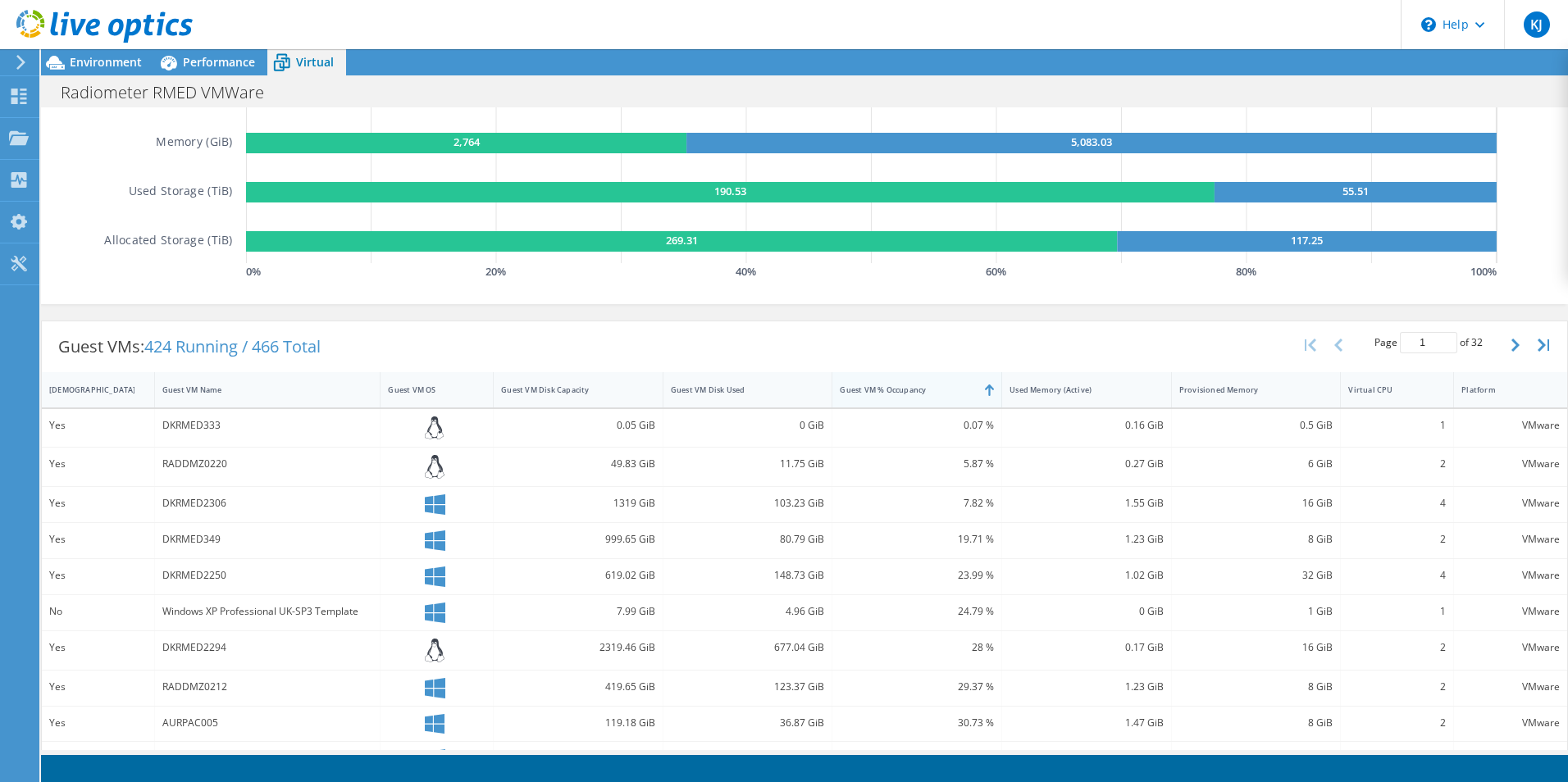
click at [904, 395] on div "Guest VM % Occupancy" at bounding box center [907, 389] width 134 height 11
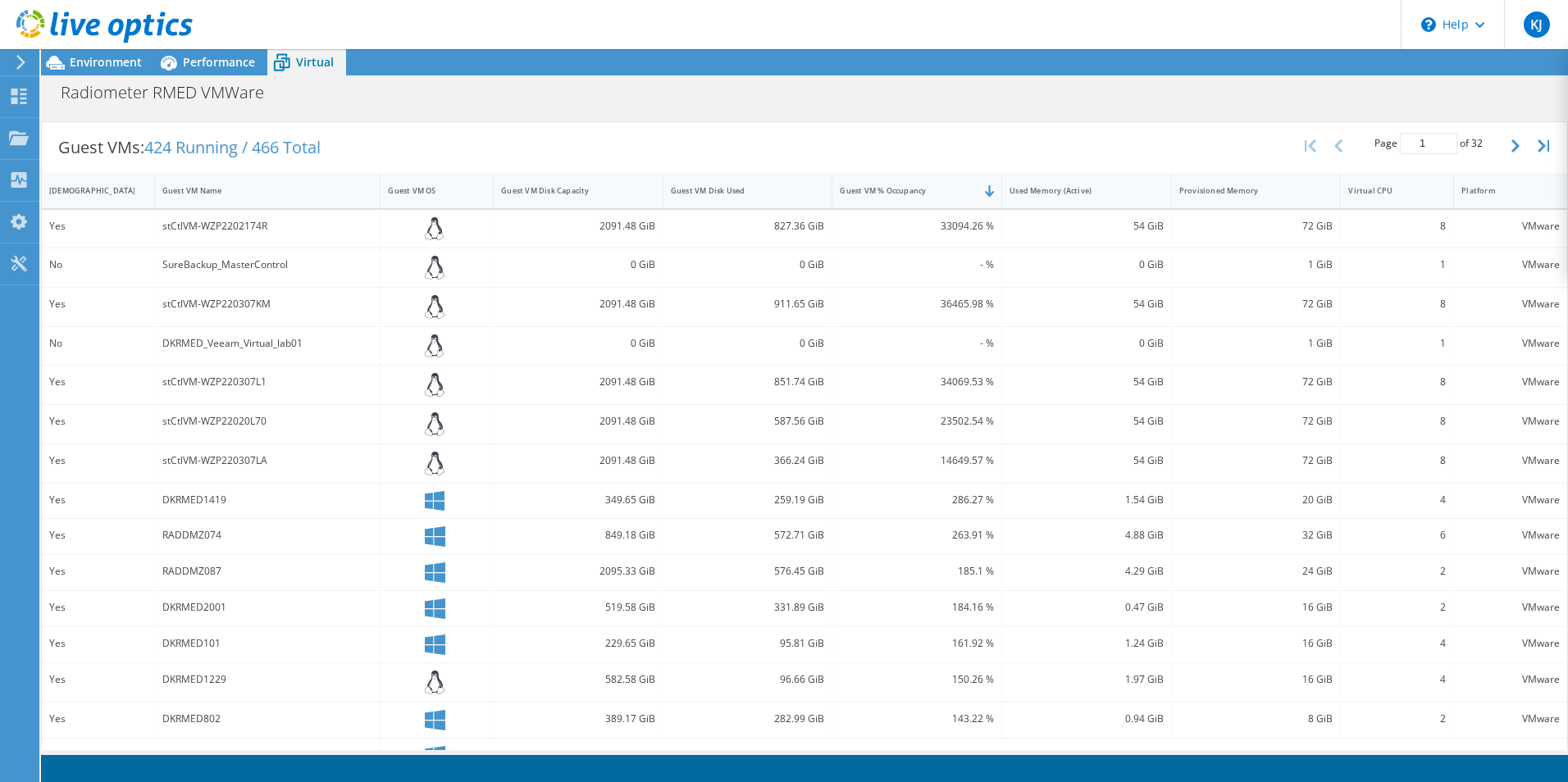
scroll to position [560, 0]
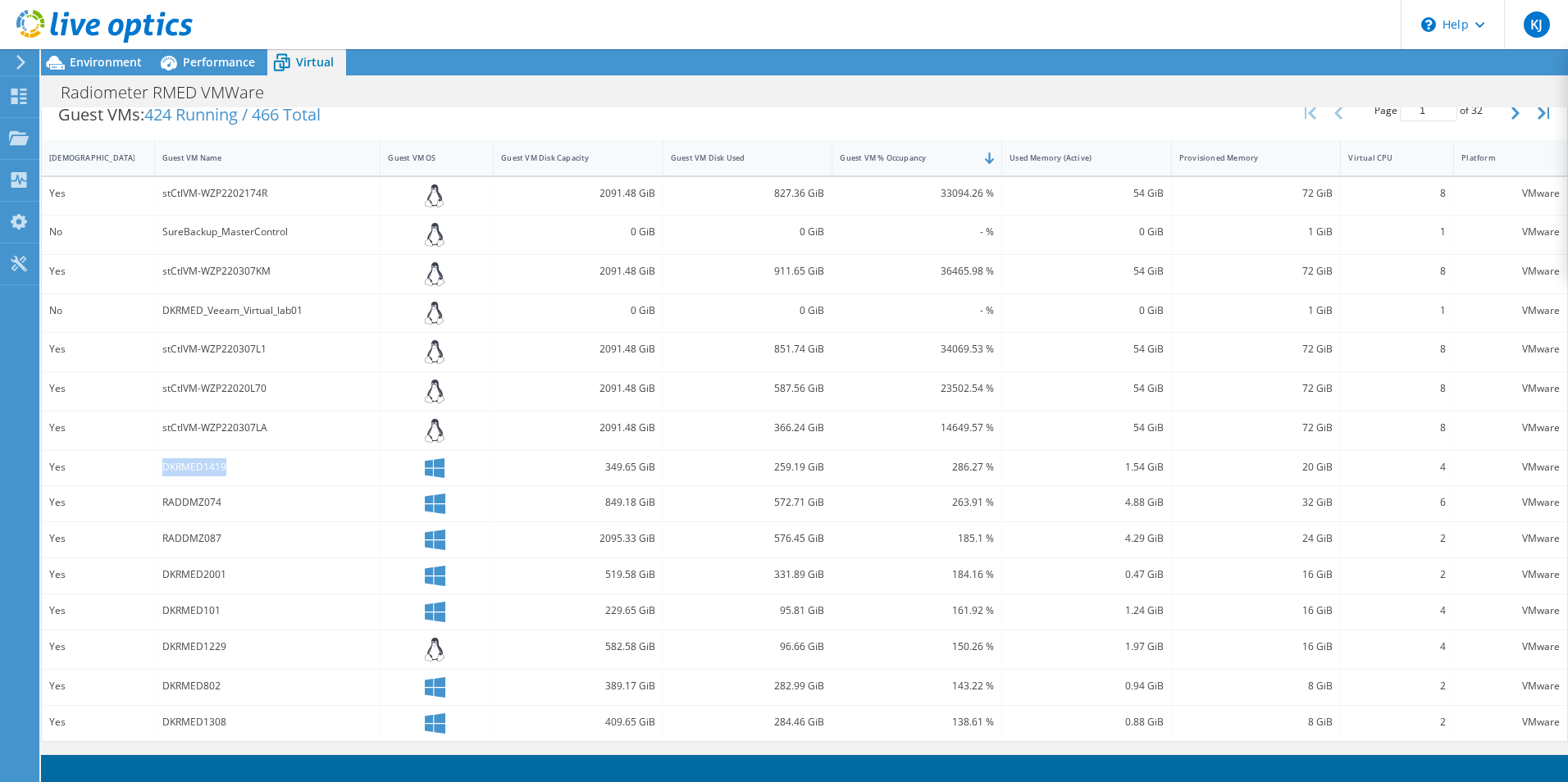
drag, startPoint x: 229, startPoint y: 469, endPoint x: 133, endPoint y: 465, distance: 96.1
click at [133, 465] on div "Yes DKRMED1419 349.65 GiB 259.19 GiB 286.27 % 1.54 GiB 20 GiB 4 VMware" at bounding box center [804, 468] width 1526 height 36
click at [294, 474] on div "DKRMED1419" at bounding box center [267, 467] width 210 height 18
click at [264, 679] on div "DKRMED802" at bounding box center [267, 686] width 210 height 18
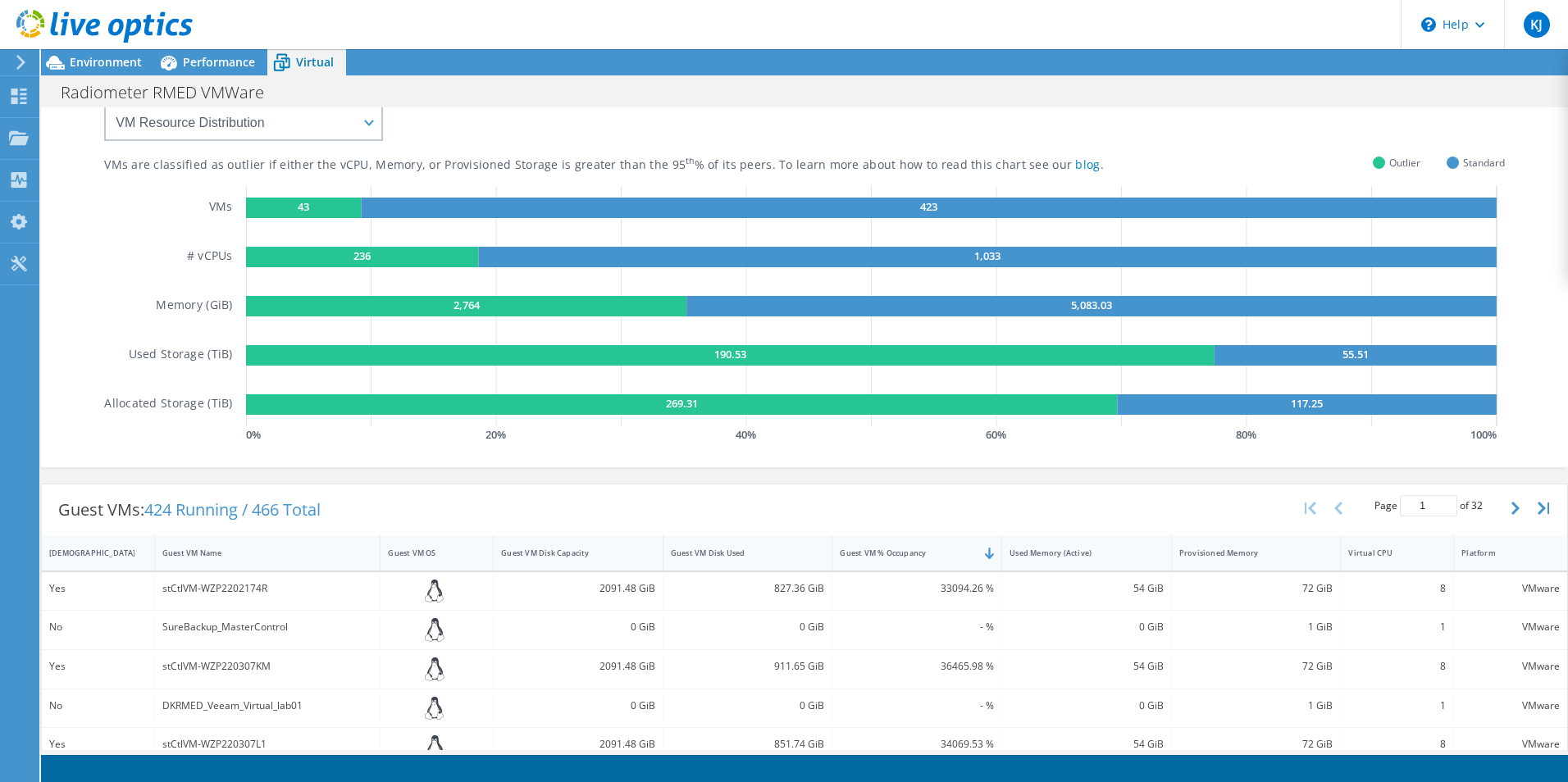
scroll to position [150, 0]
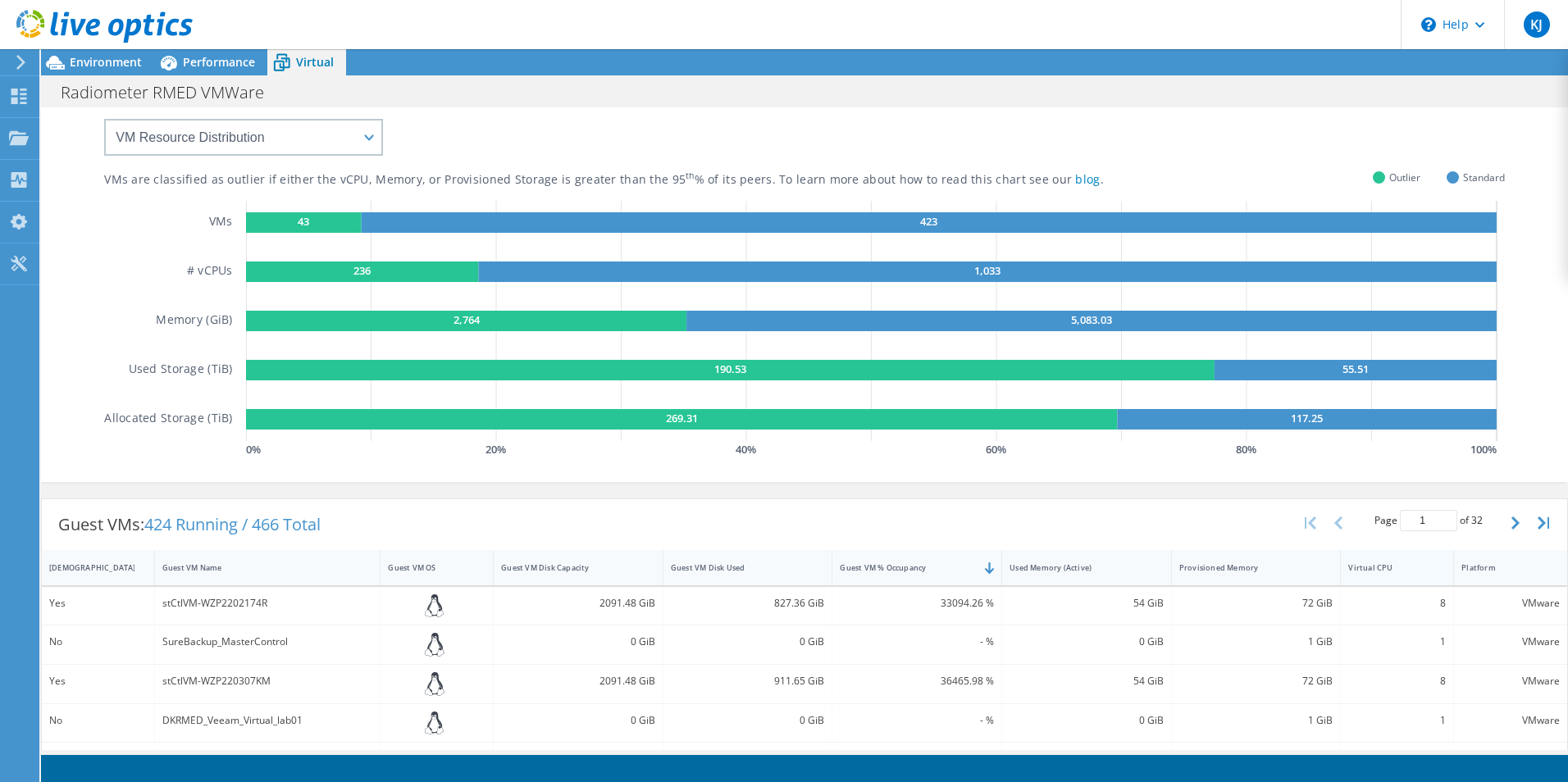
click at [1395, 572] on div "Virtual CPU" at bounding box center [1386, 568] width 78 height 11
click at [1380, 571] on div "Virtual CPU" at bounding box center [1386, 568] width 78 height 11
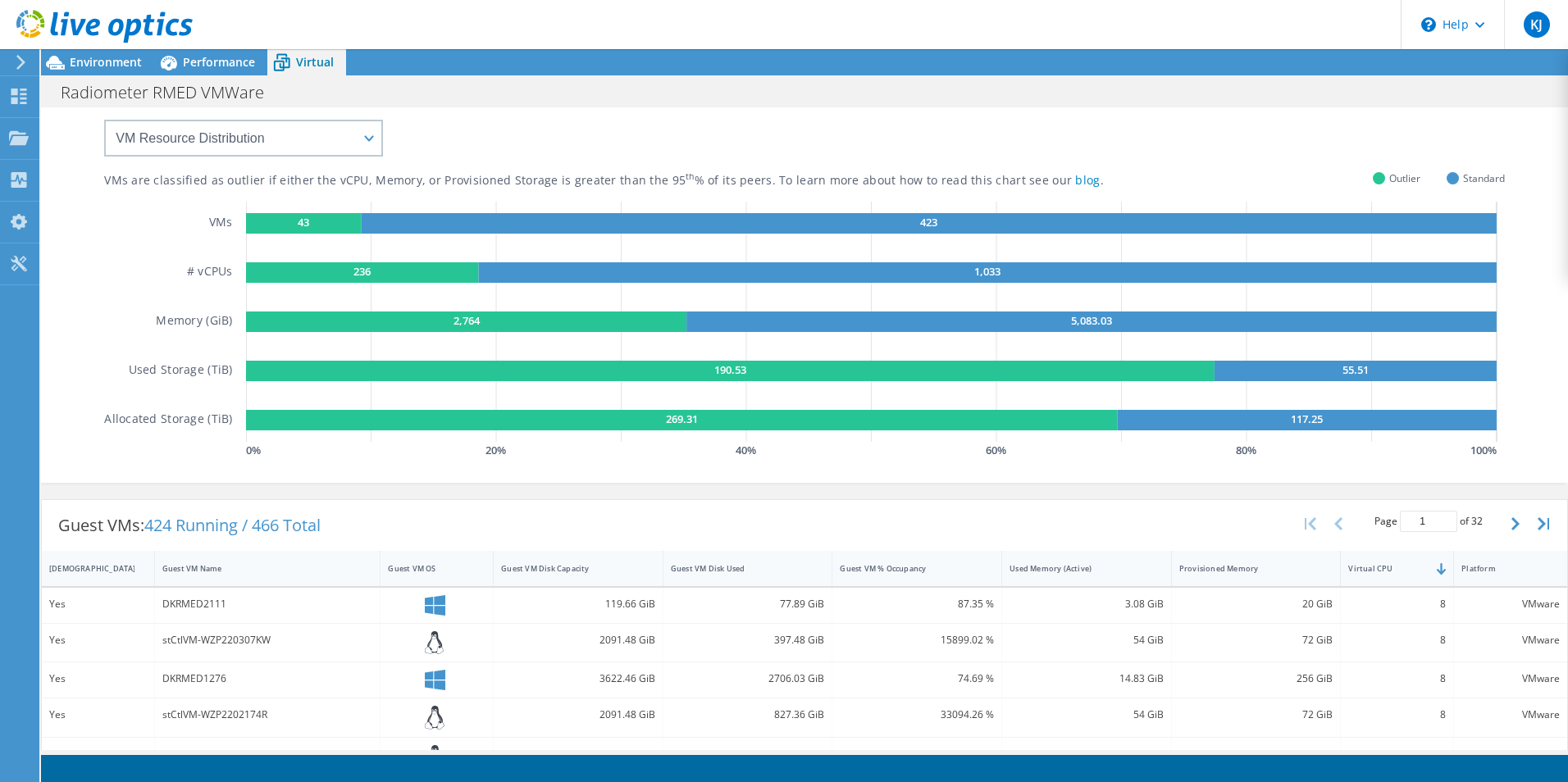
scroll to position [0, 0]
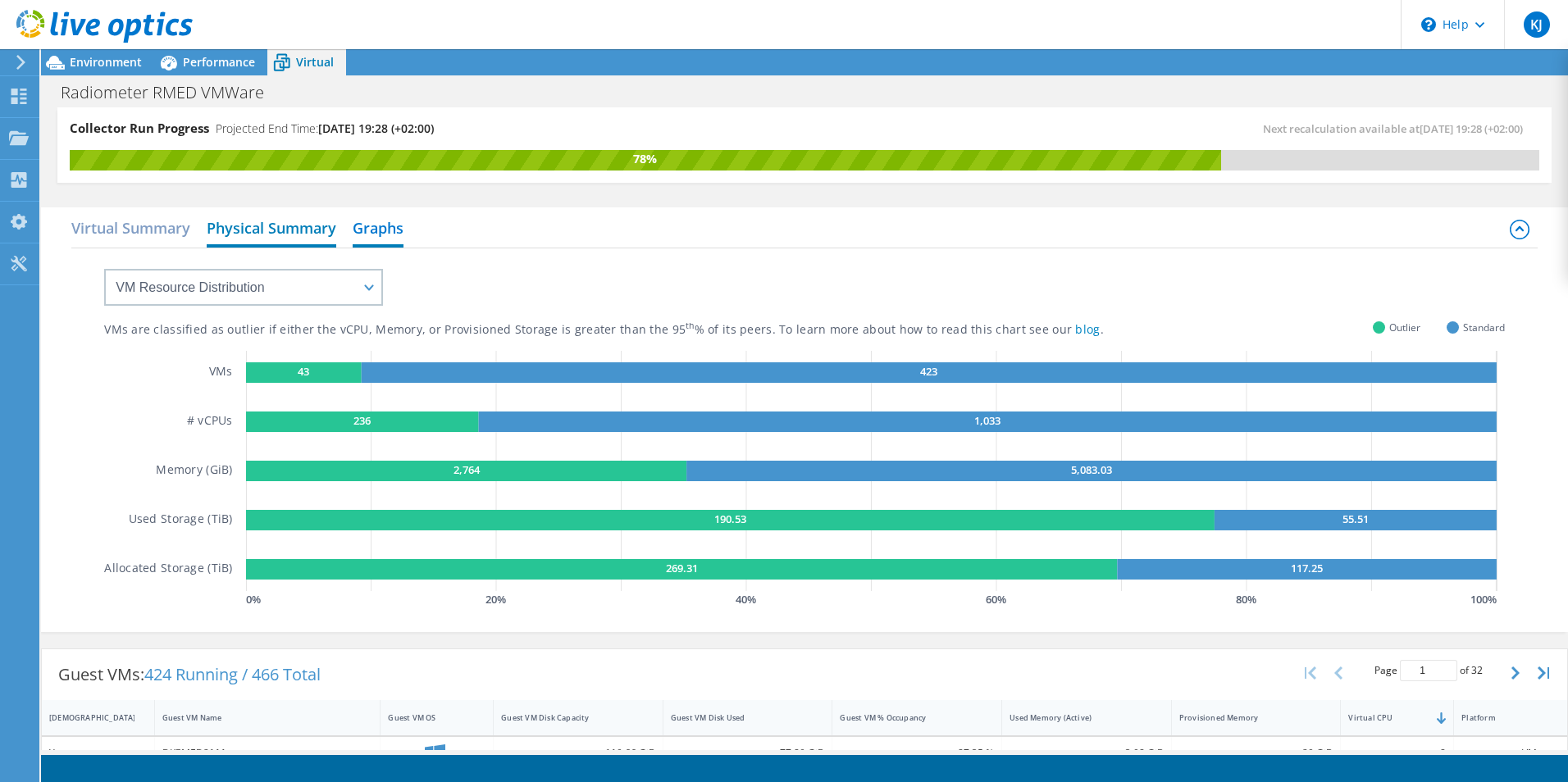
click at [275, 234] on h2 "Physical Summary" at bounding box center [271, 229] width 129 height 36
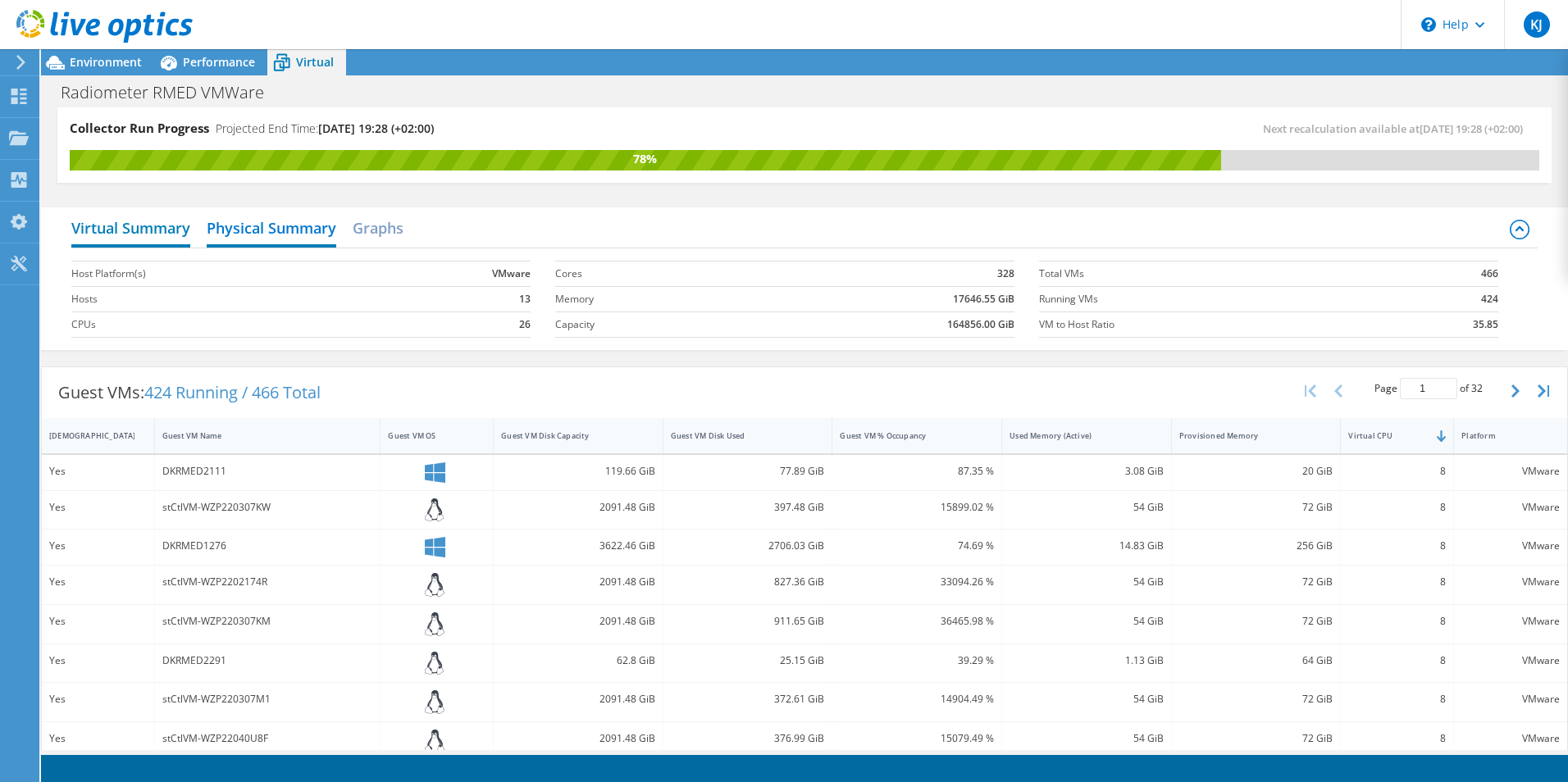
click at [135, 234] on h2 "Virtual Summary" at bounding box center [130, 229] width 119 height 36
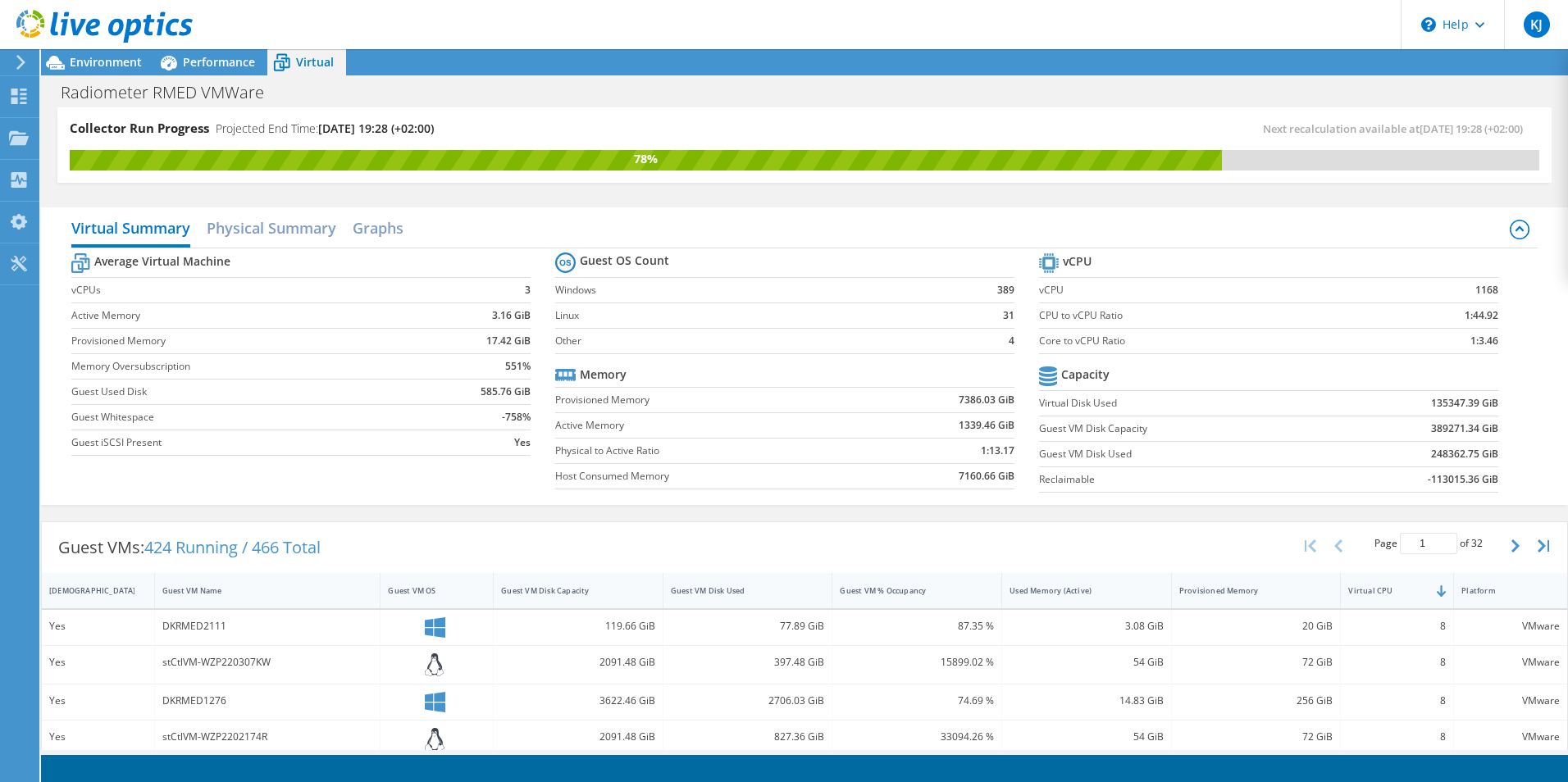
scroll to position [174, 0]
